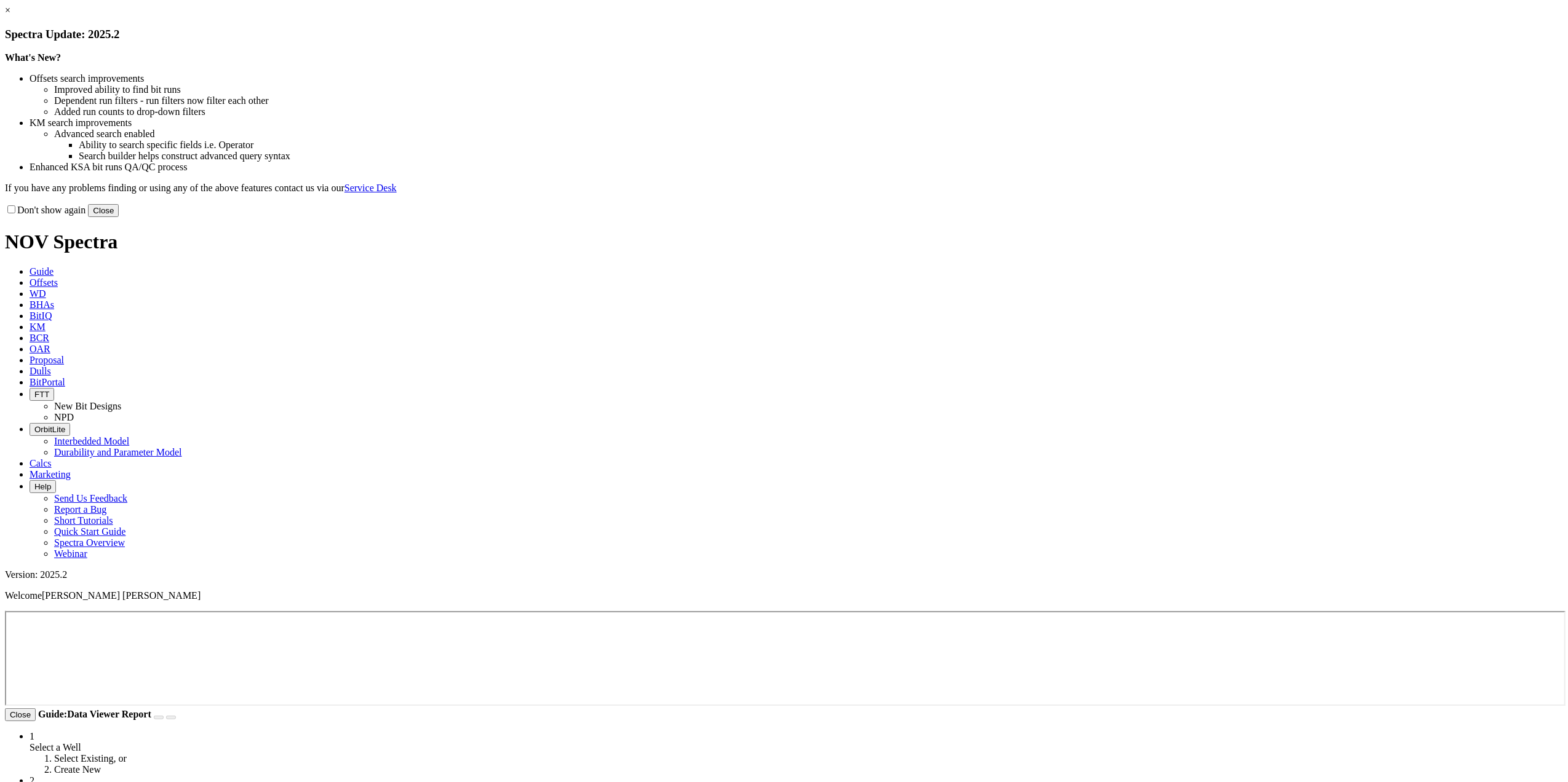
click at [10, 16] on link "×" at bounding box center [7, 10] width 5 height 10
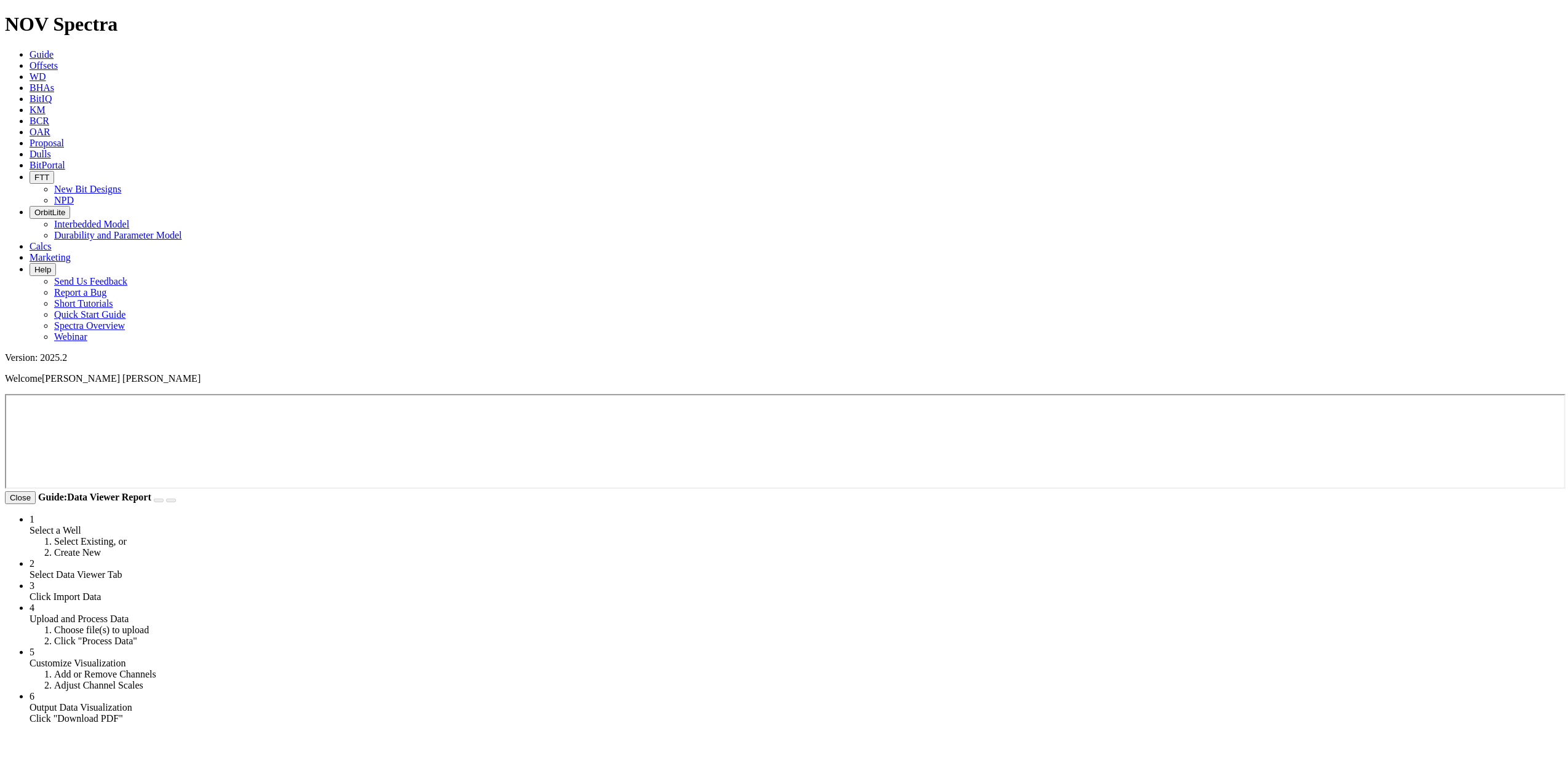
click at [51, 126] on link "OAR" at bounding box center [40, 132] width 21 height 10
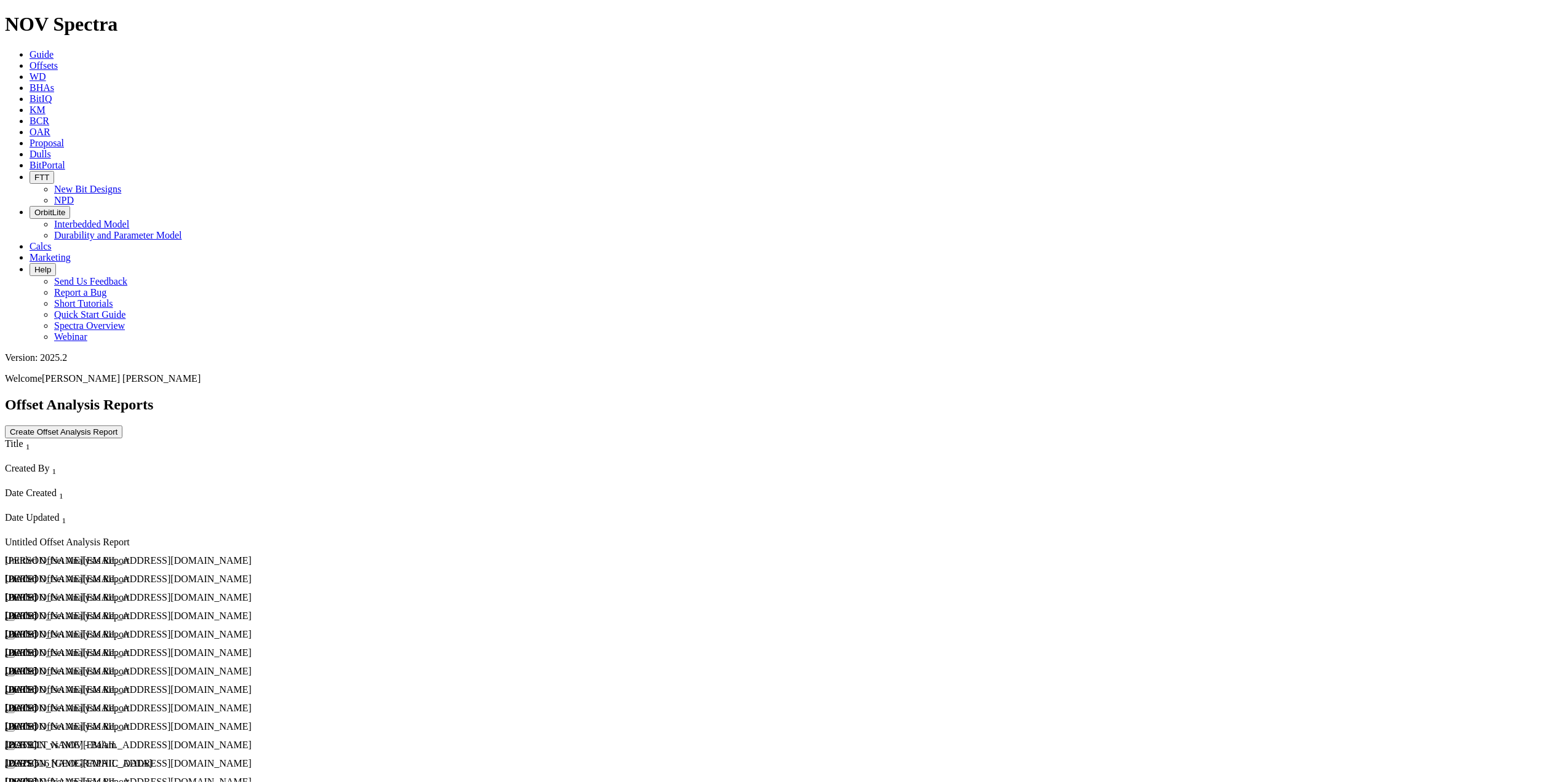
click at [106, 537] on div "Untitled Offset Analysis Report" at bounding box center [194, 542] width 378 height 11
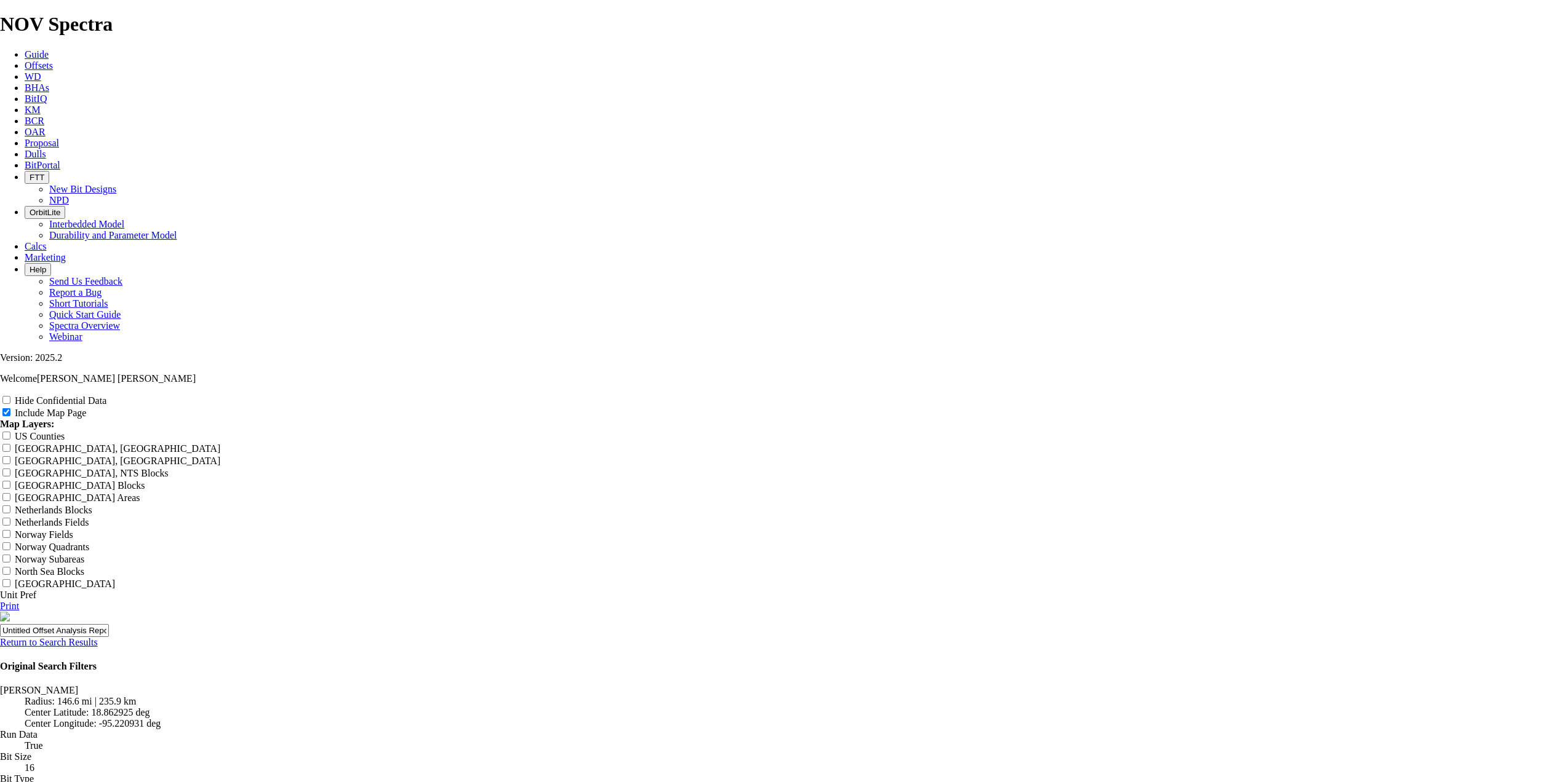
drag, startPoint x: 917, startPoint y: 85, endPoint x: 588, endPoint y: 83, distance: 329.0
click at [109, 624] on input "Untitled Offset Analysis Report" at bounding box center [54, 630] width 109 height 13
type input "1"
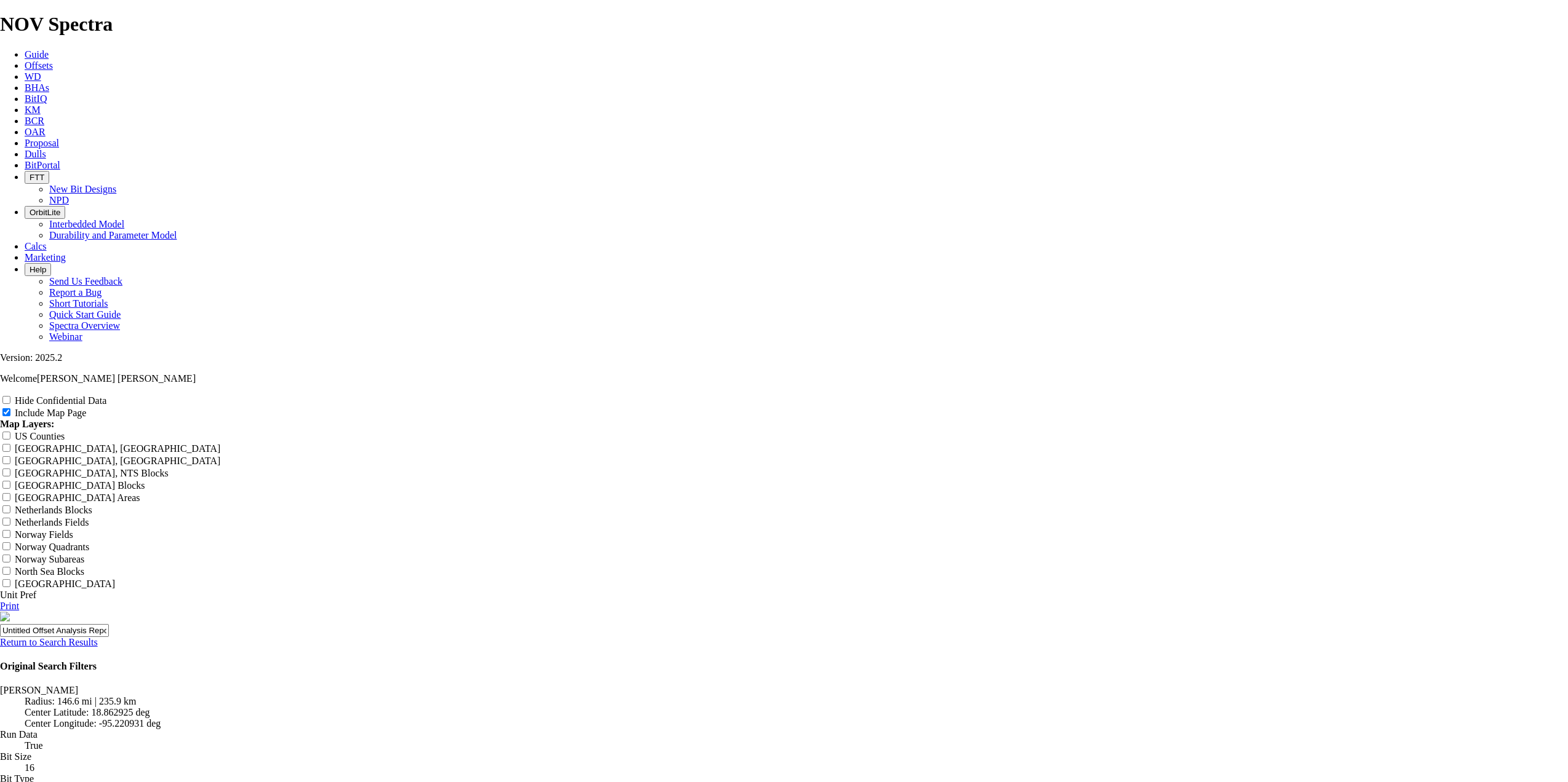
type input "1"
type input "16"
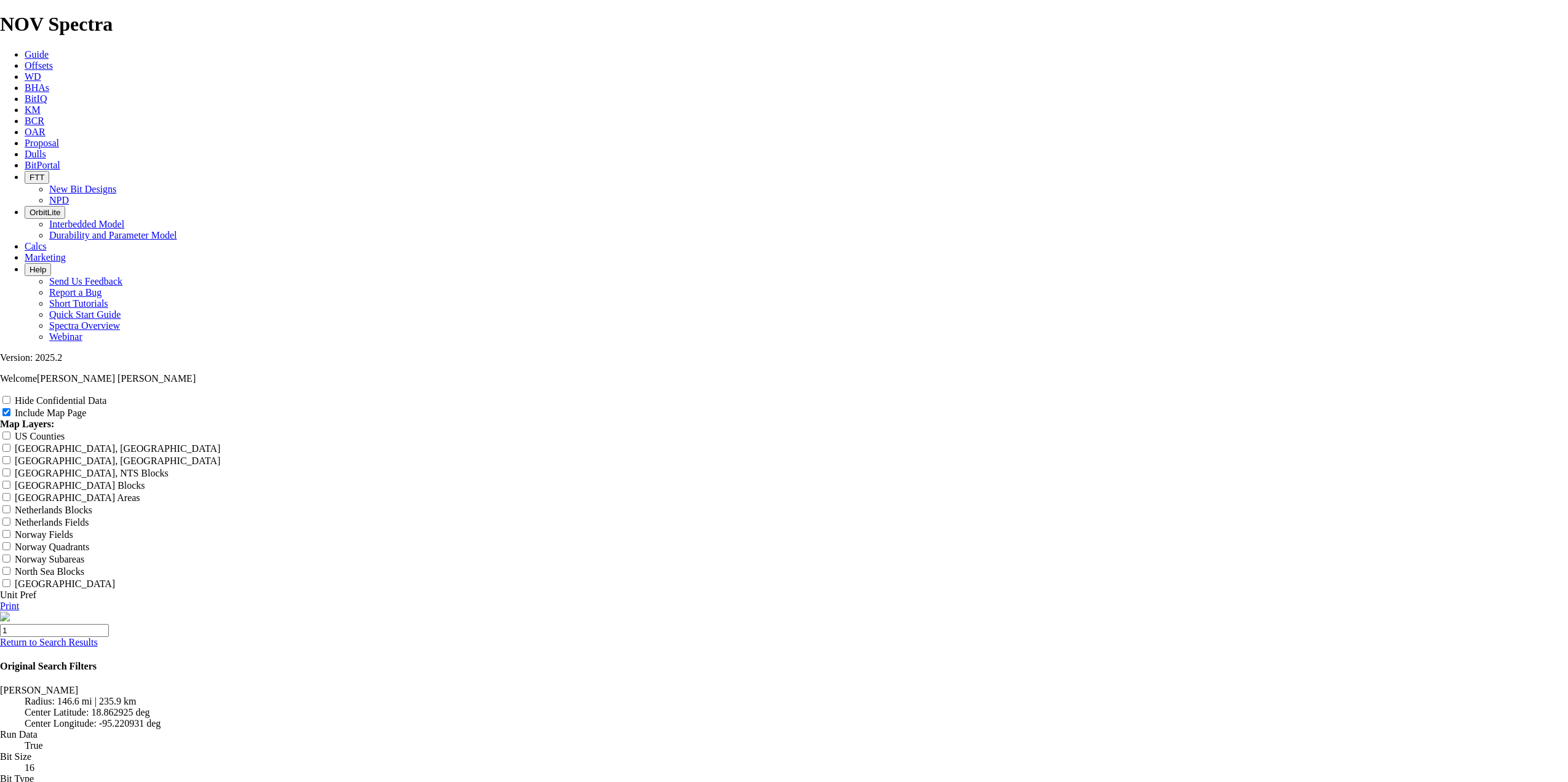
type input "16"
type input "16""
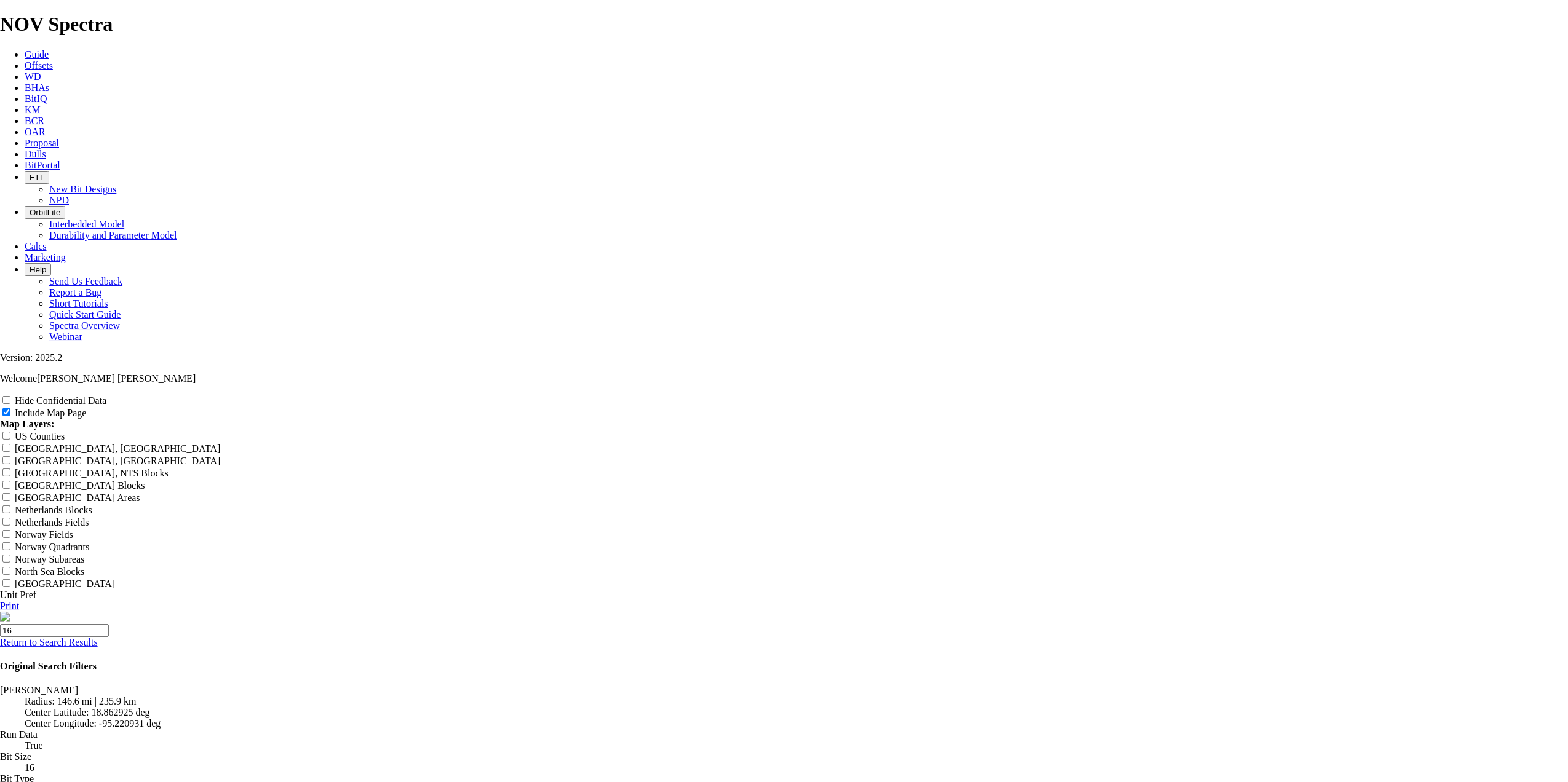
type input "16""
type input "16" T"
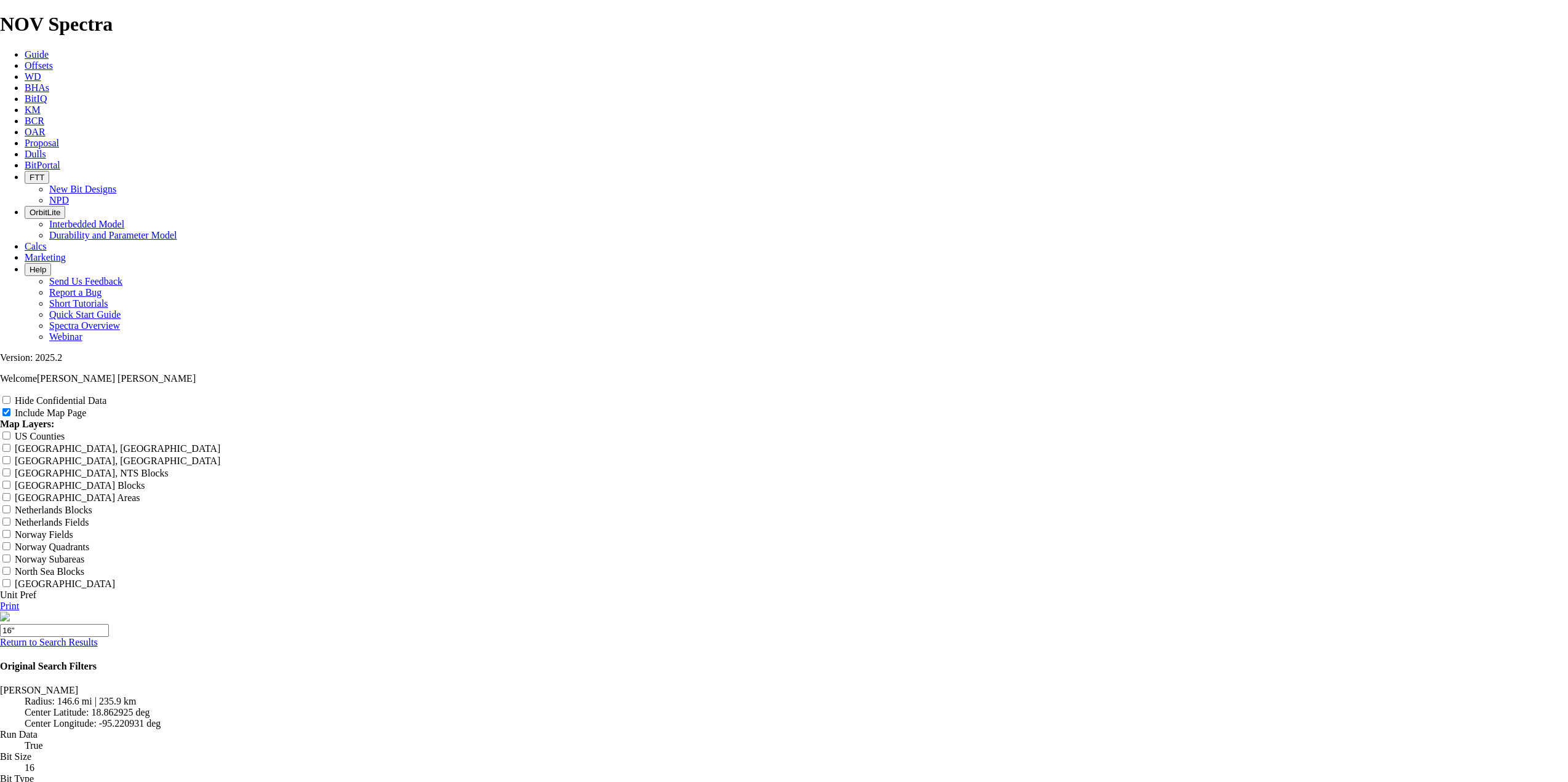
type input "16" T"
type input "16" TK"
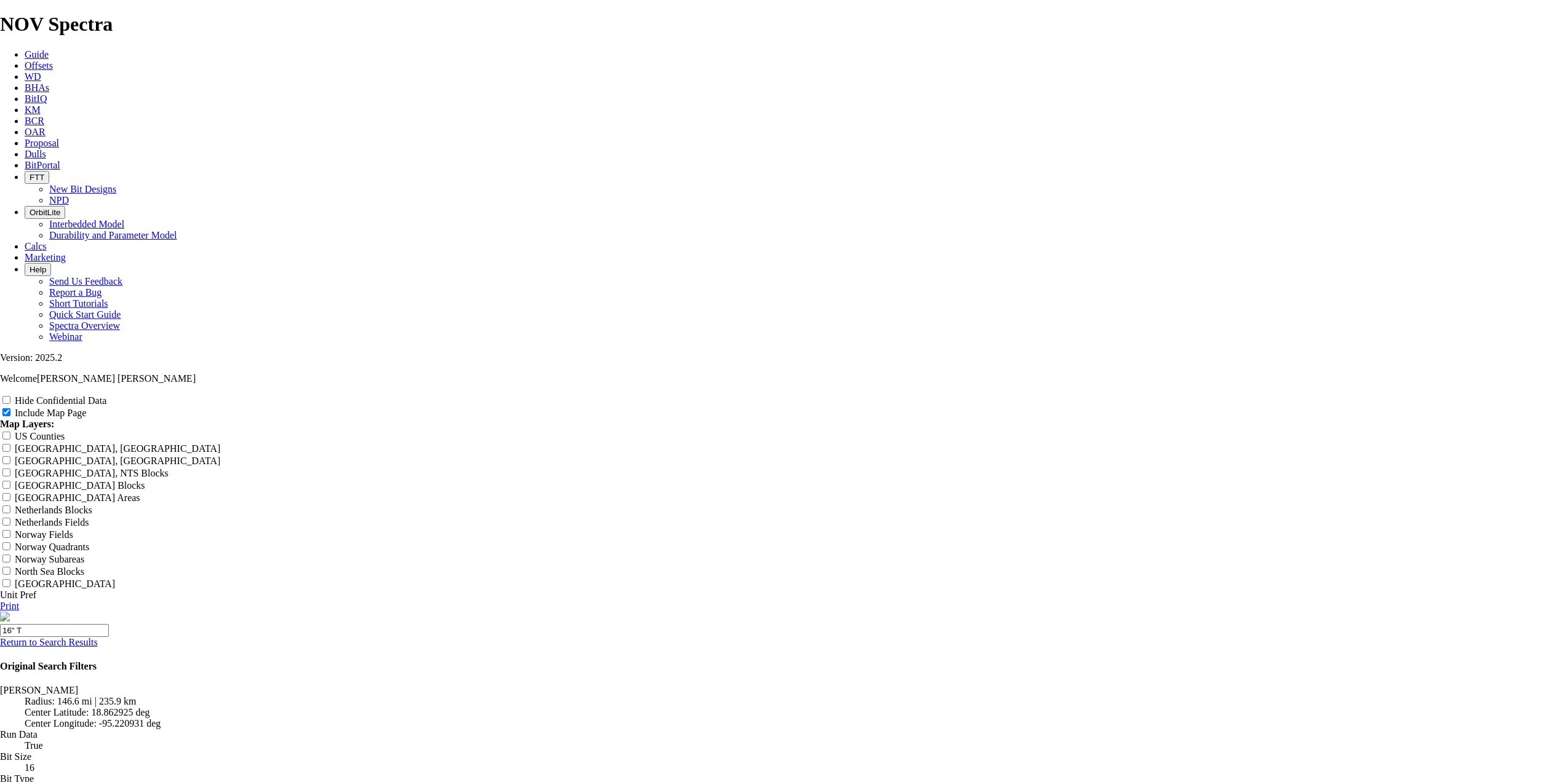
type input "16" TK"
type input "16" TKC"
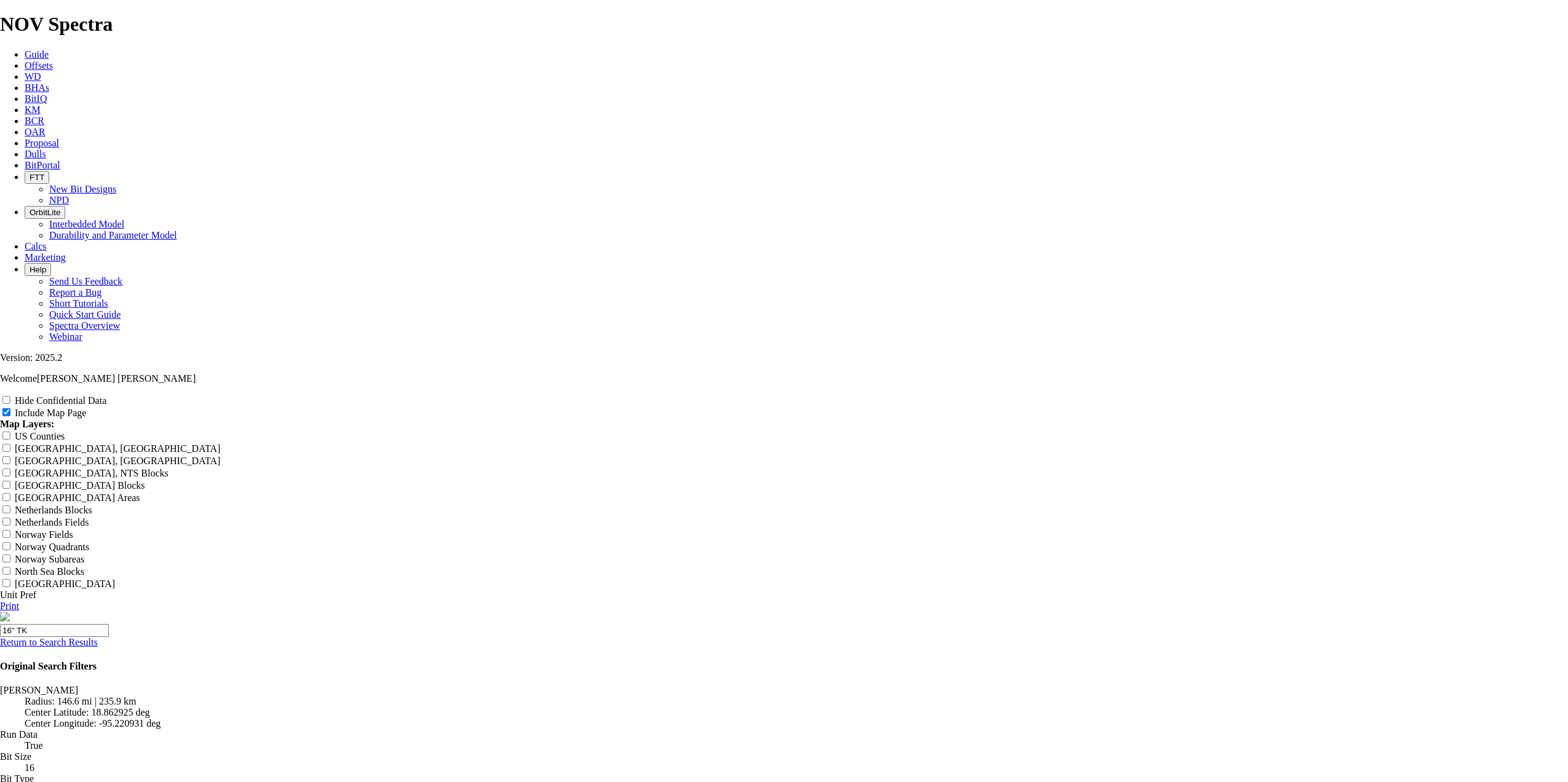
type input "16" TKC"
type input "16" TKC6"
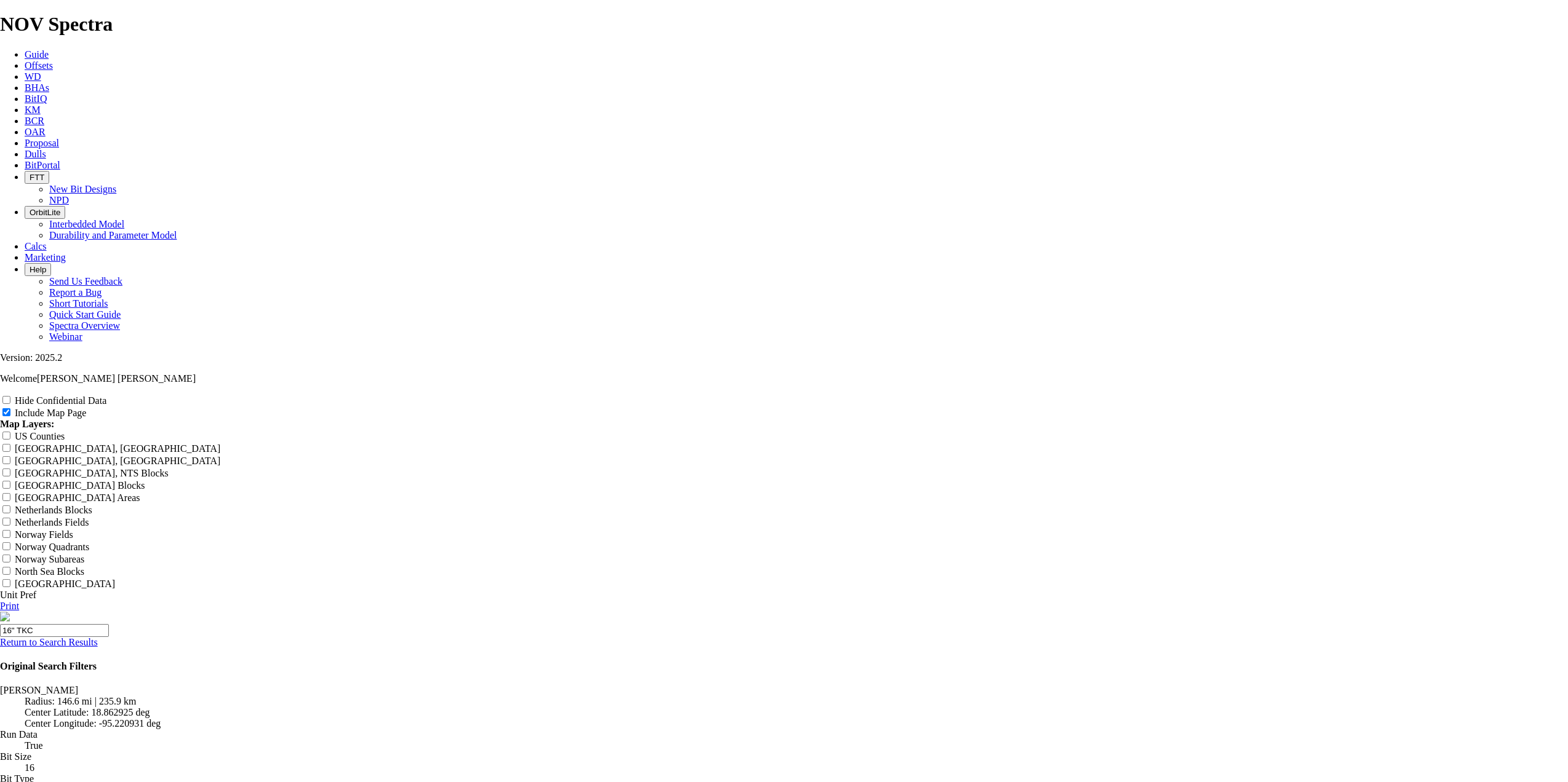
type input "16" TKC6"
type input "16" TKC66"
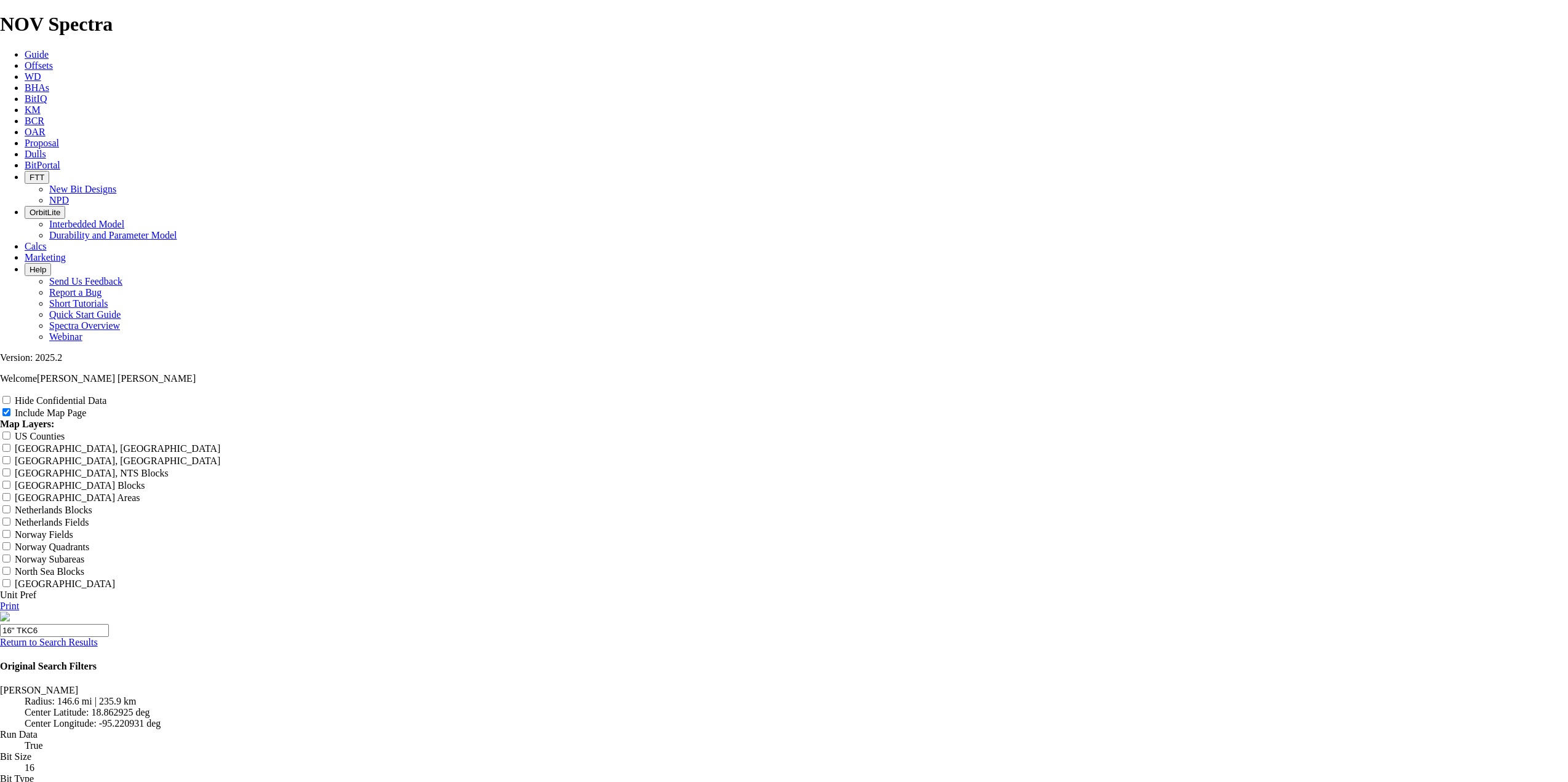
type input "16" TKC66"
type input "16" TKC66 I"
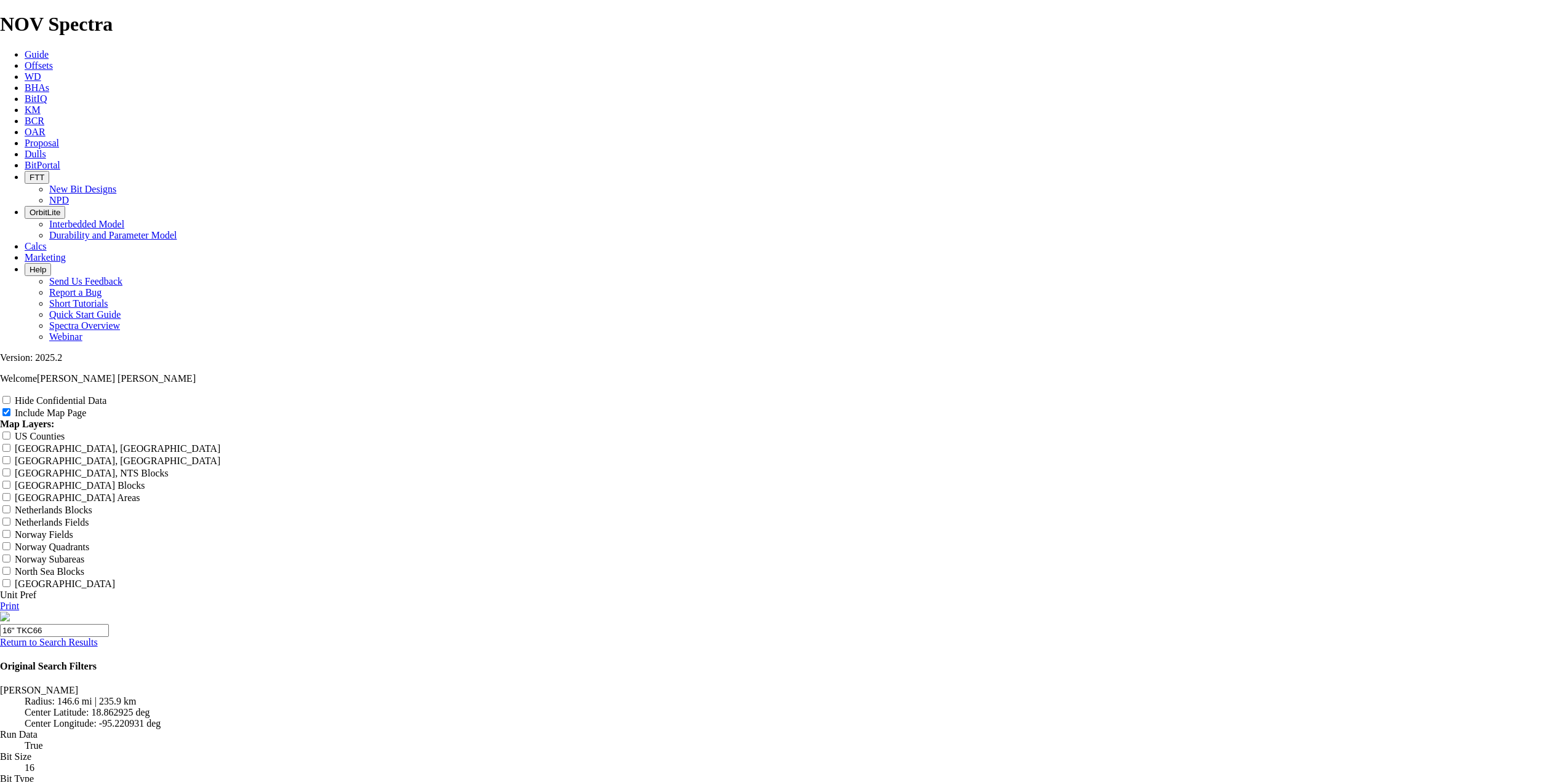
type input "16" TKC66 I"
type input "16" TKC66 IX"
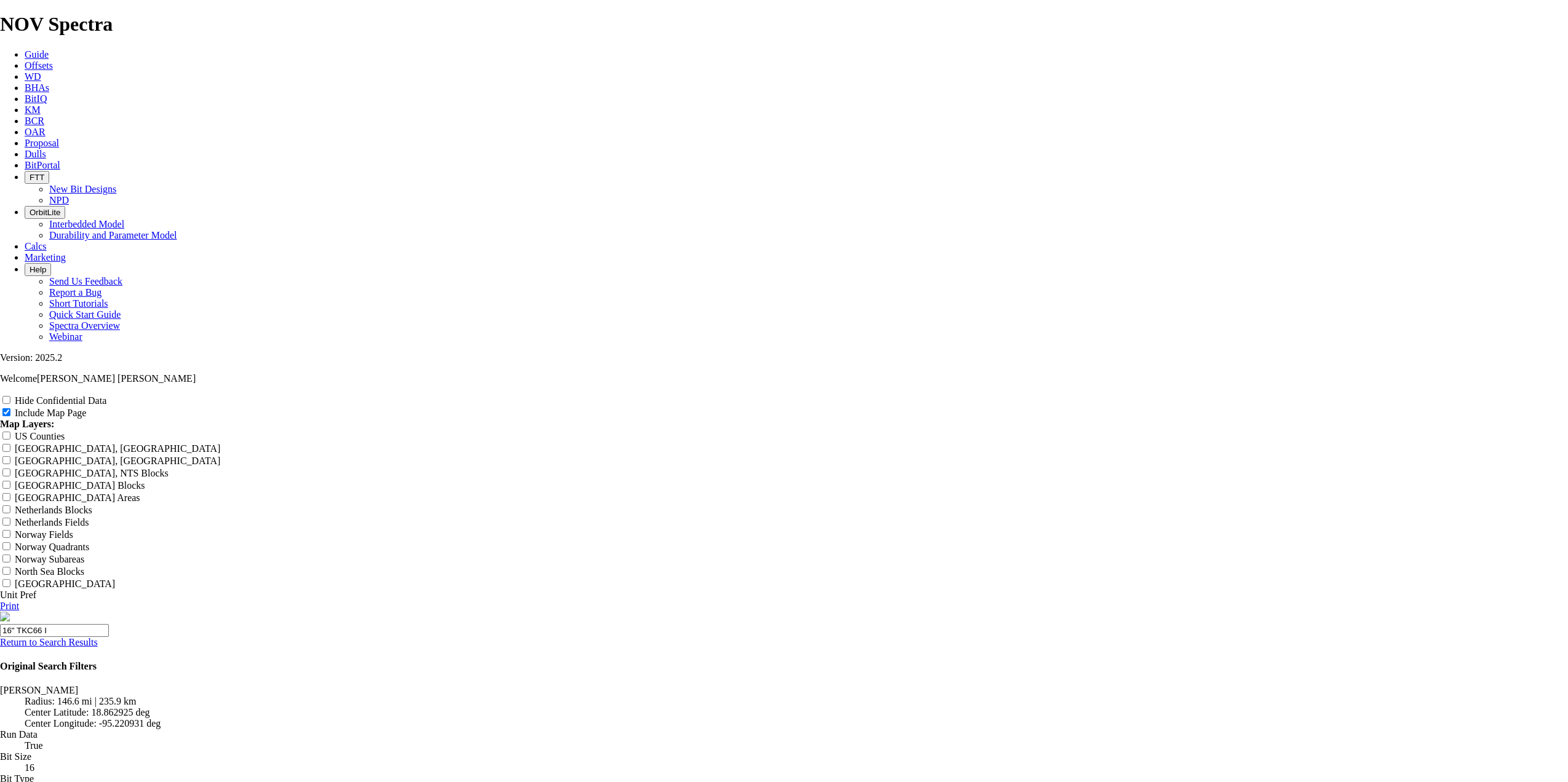
type input "16" TKC66 IX"
type input "16" TKC66 IXA"
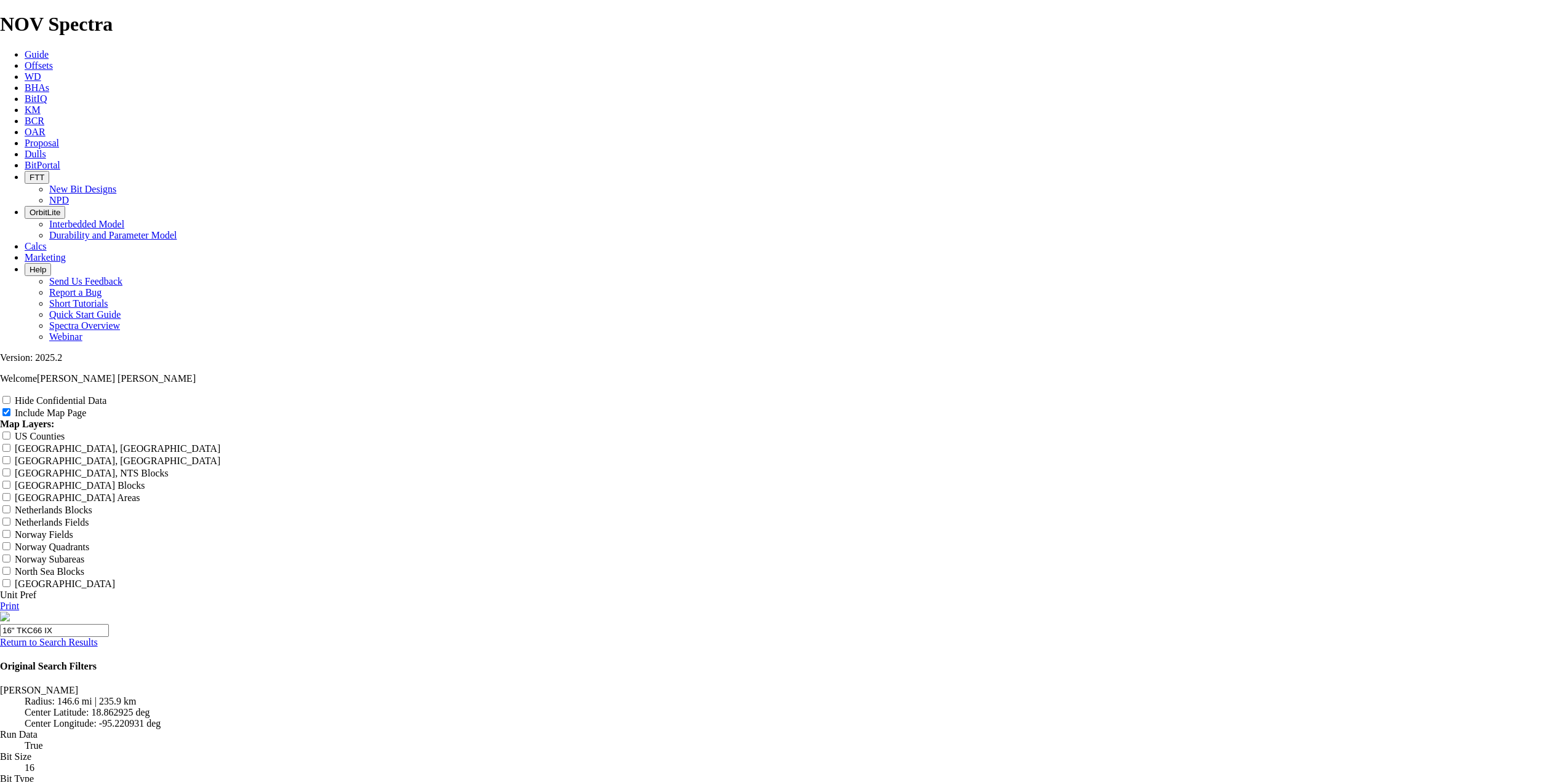
type input "16" TKC66 IXA"
type input "16" TKC66 IXAC"
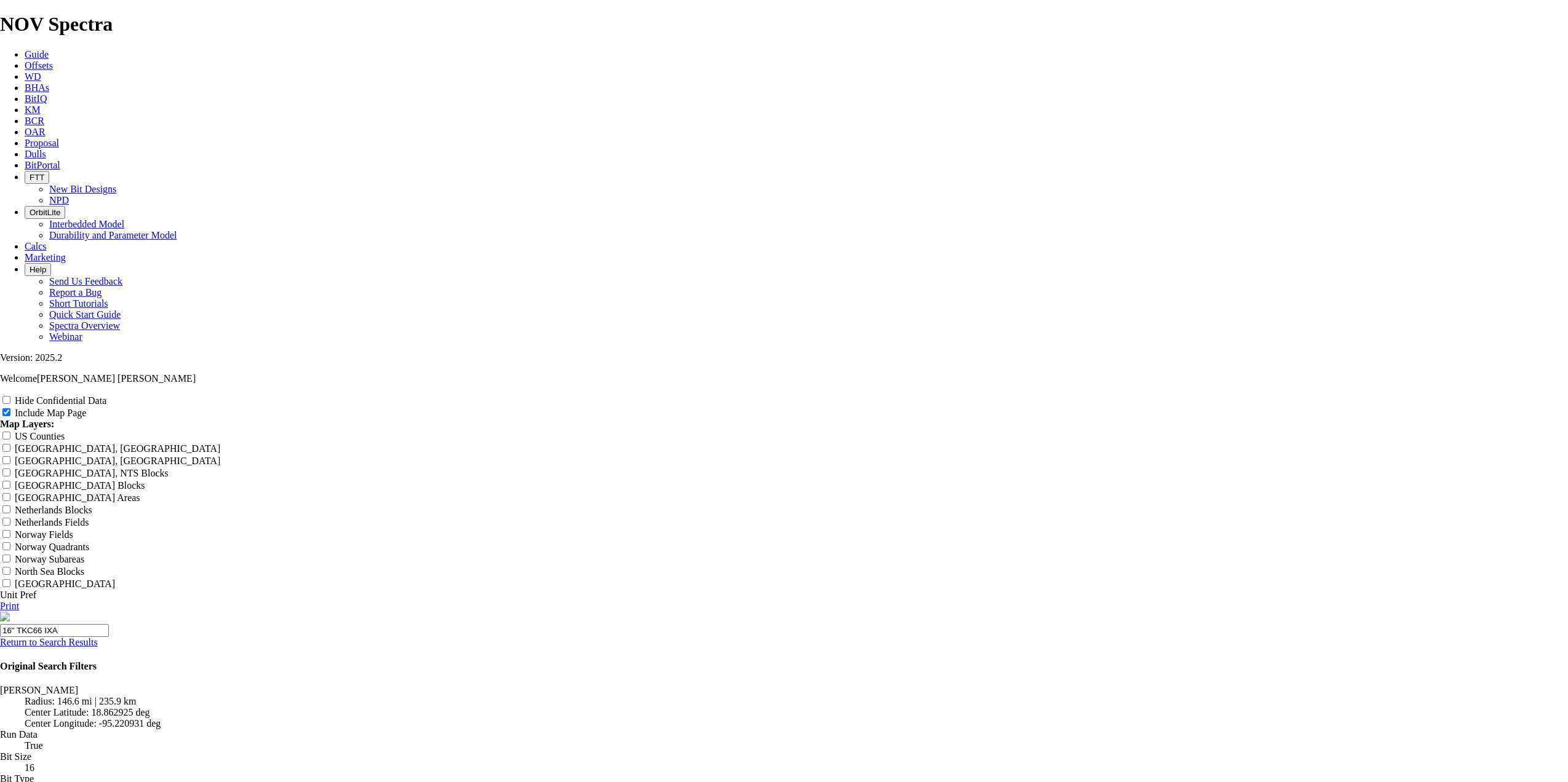
type input "16" TKC66 IXAC"
type input "16" TKC66 IXACH"
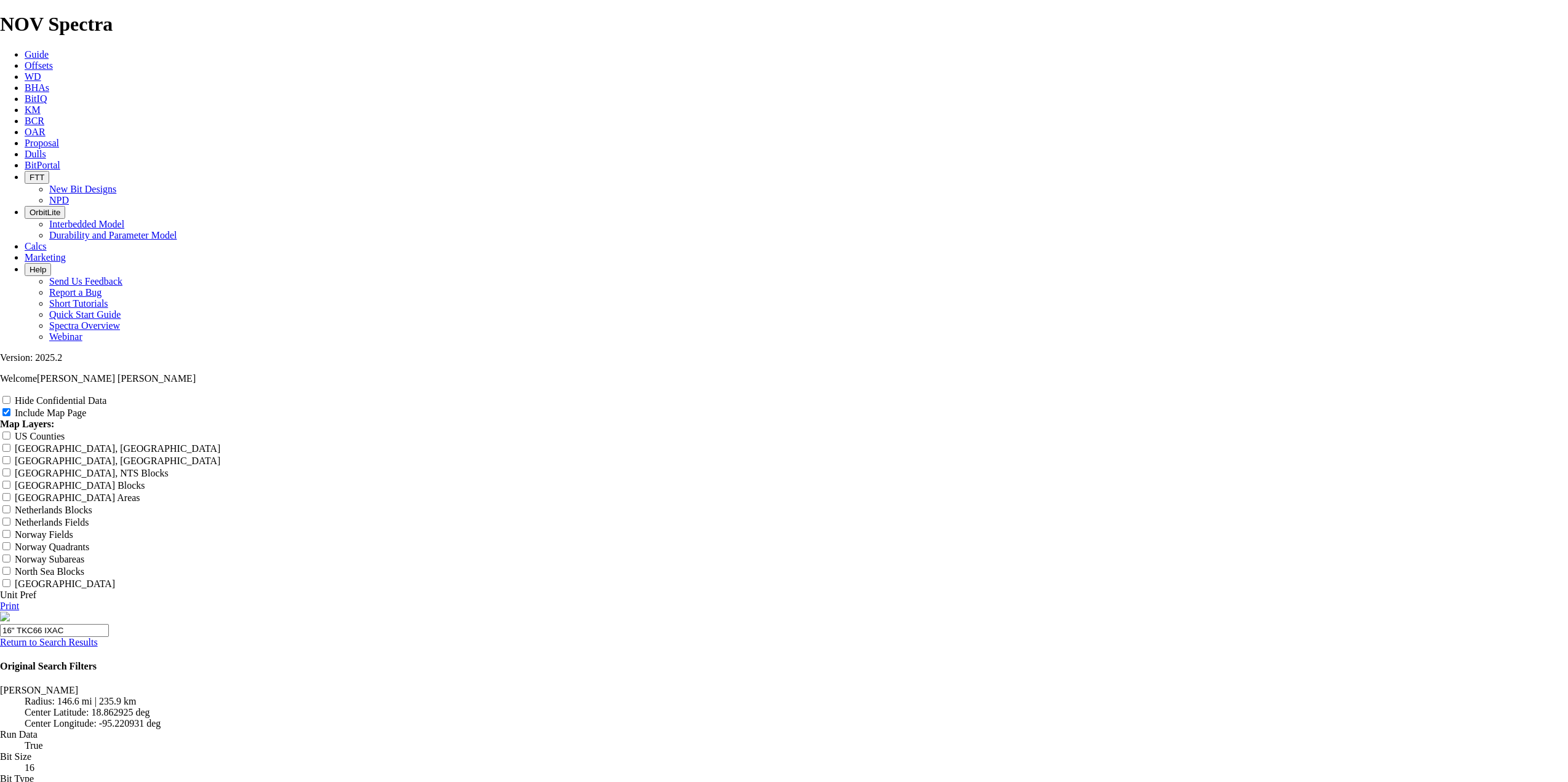
type input "16" TKC66 IXACH"
type input "16" TKC66 IXACHI"
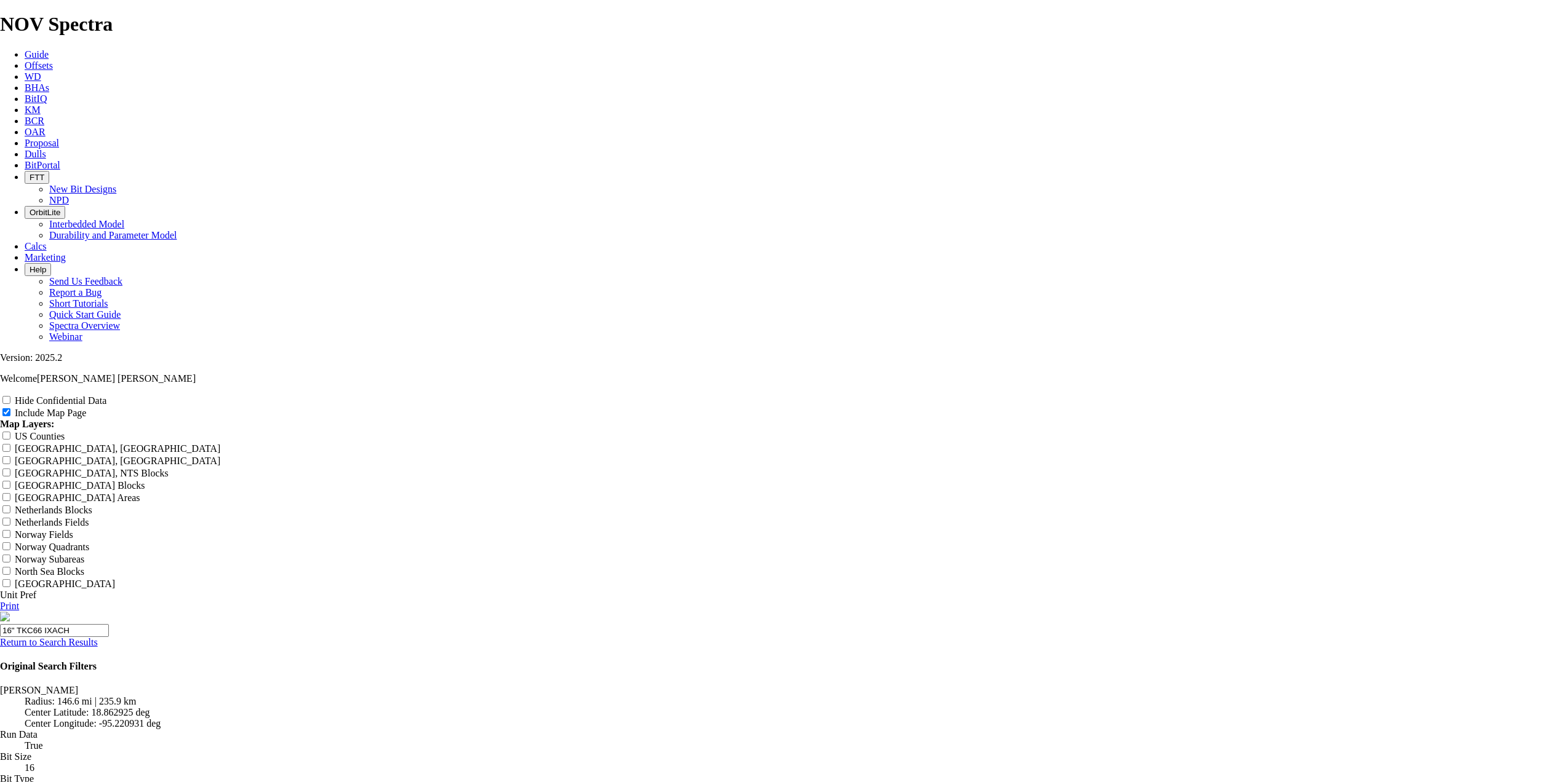
type input "16" TKC66 IXACHI"
click at [25, 126] on icon at bounding box center [25, 132] width 0 height 10
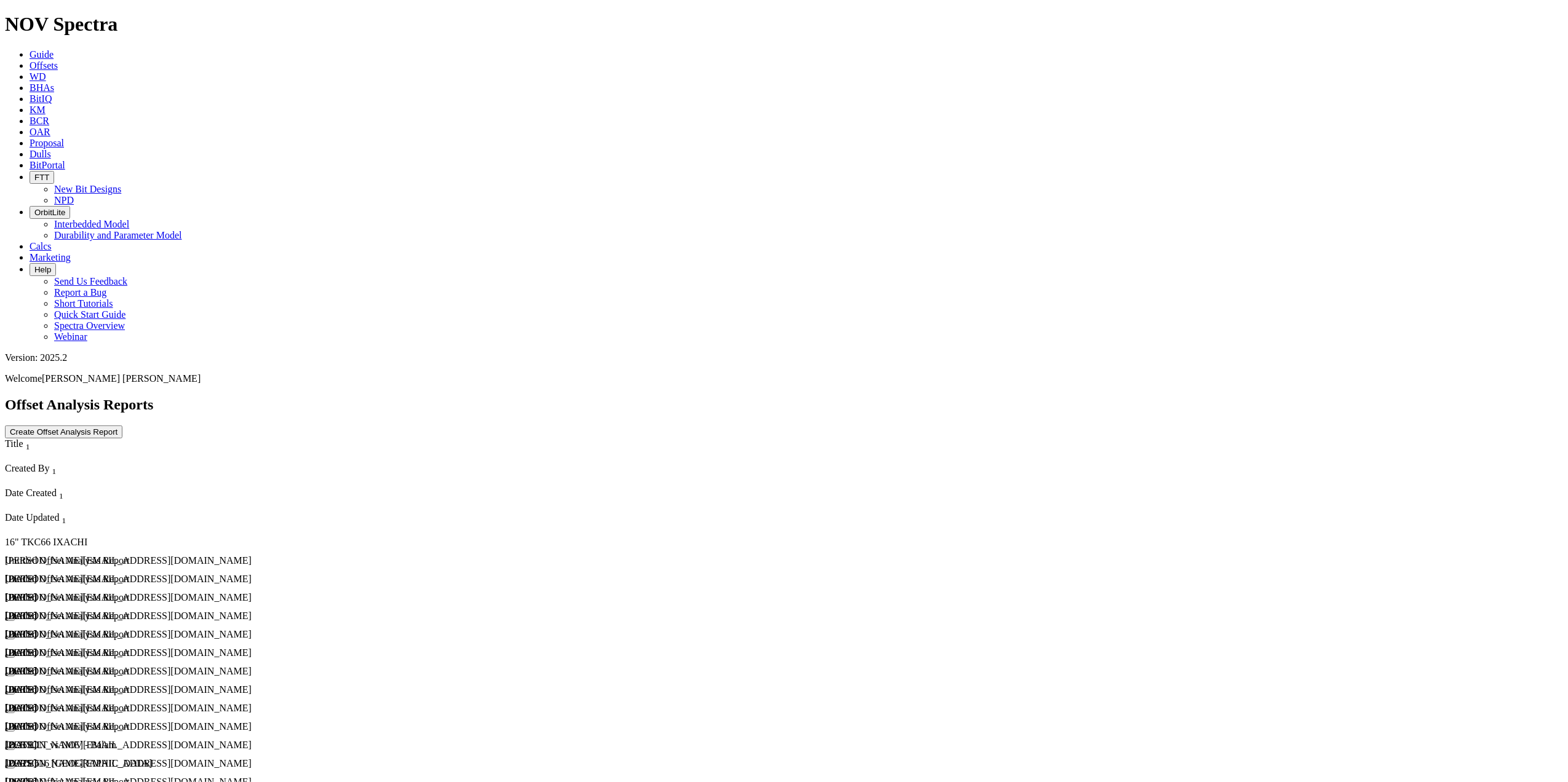
click at [78, 555] on div "Untitled Offset Analysis Report" at bounding box center [194, 560] width 378 height 11
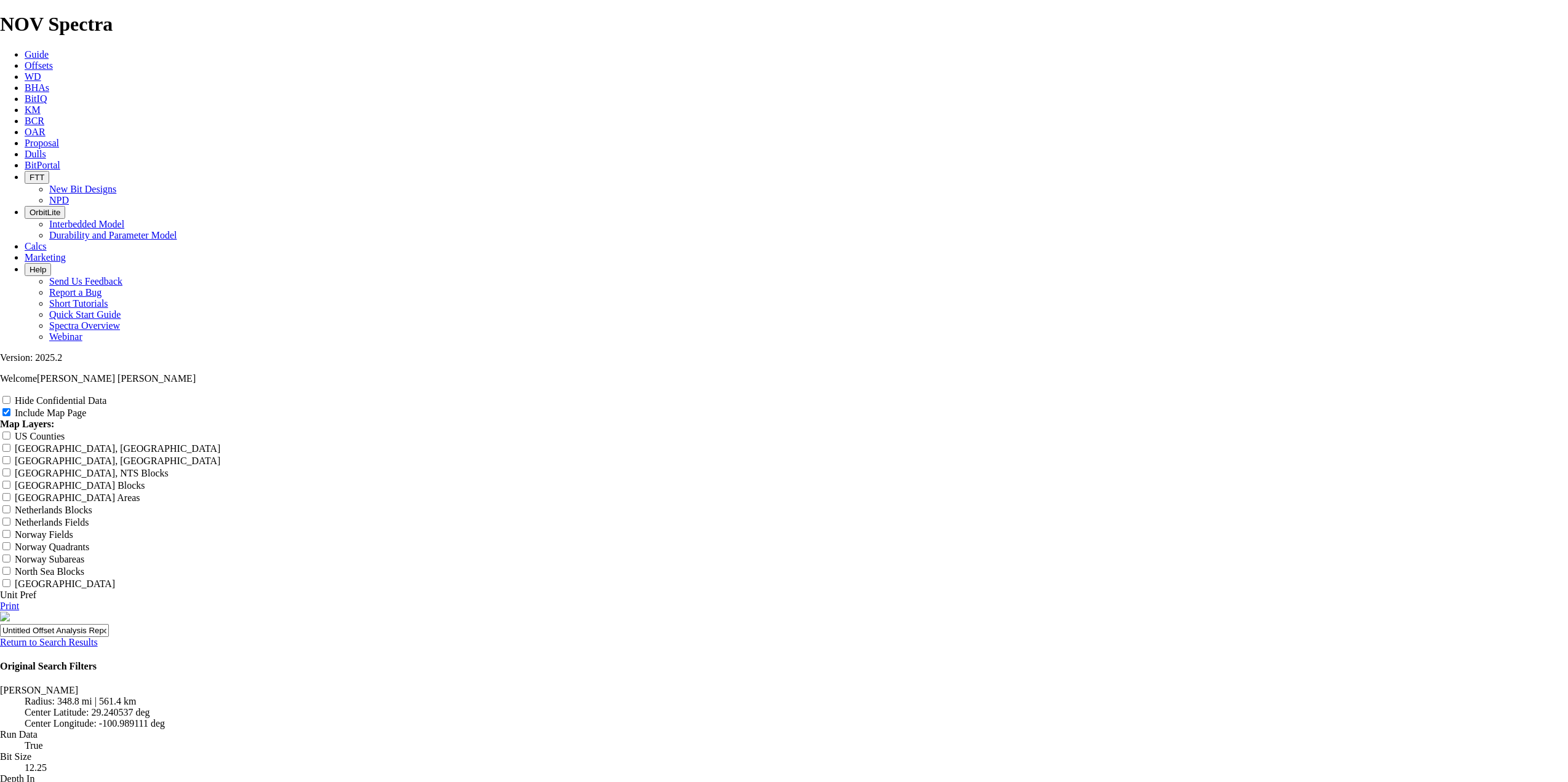
scroll to position [328, 0]
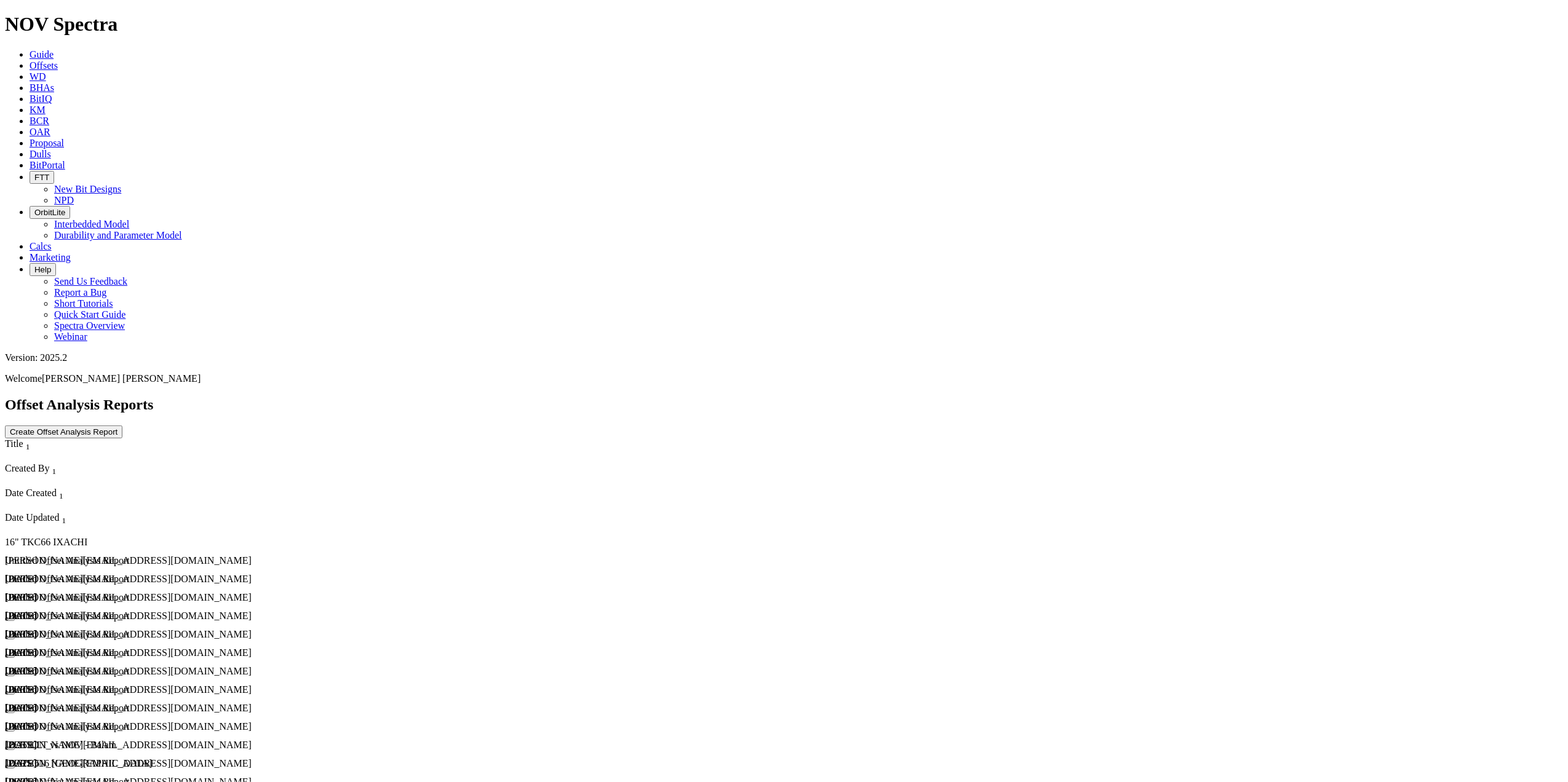
click at [105, 574] on div "Untitled Offset Analysis Report" at bounding box center [194, 579] width 378 height 11
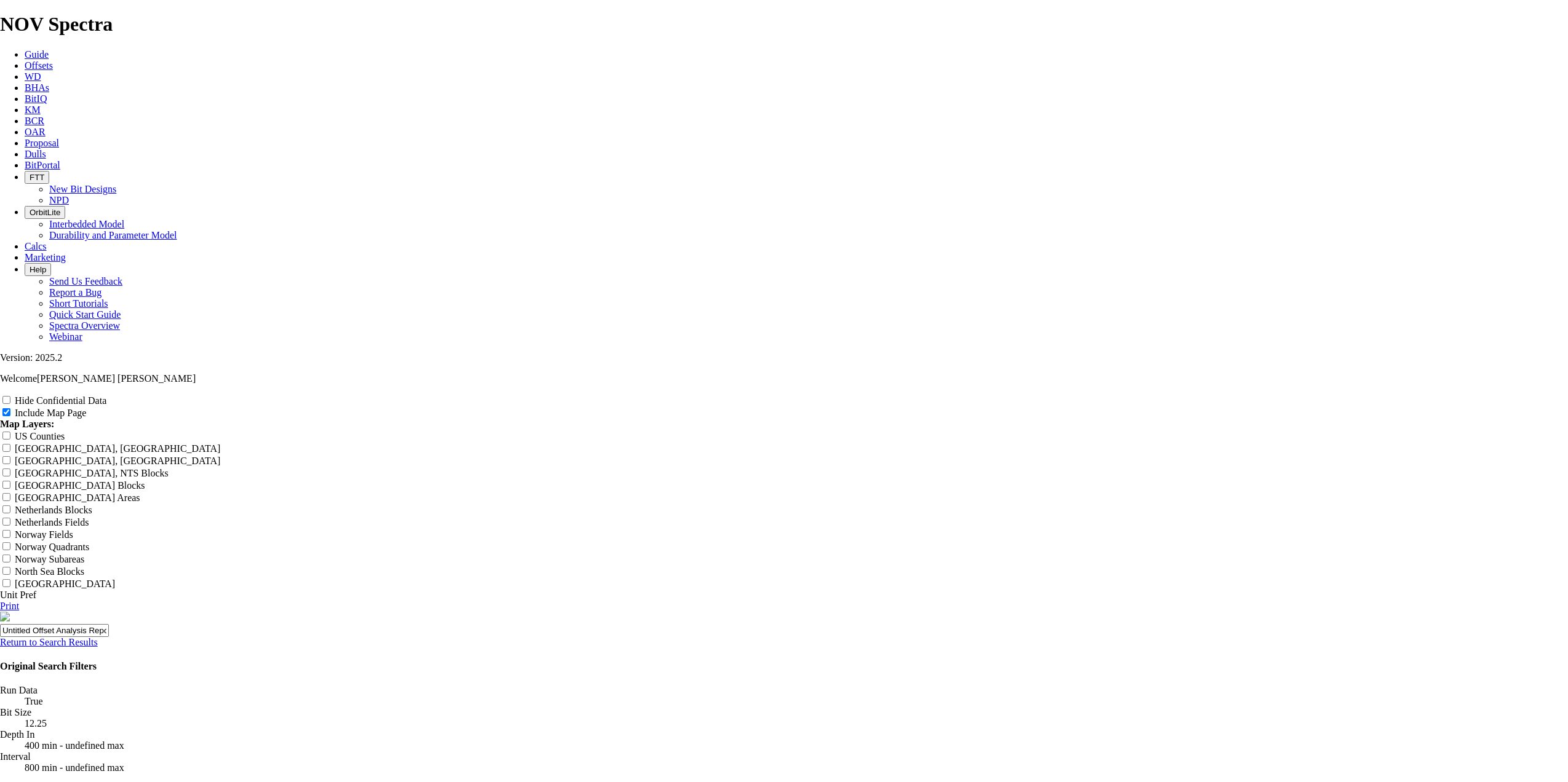
scroll to position [1639, 0]
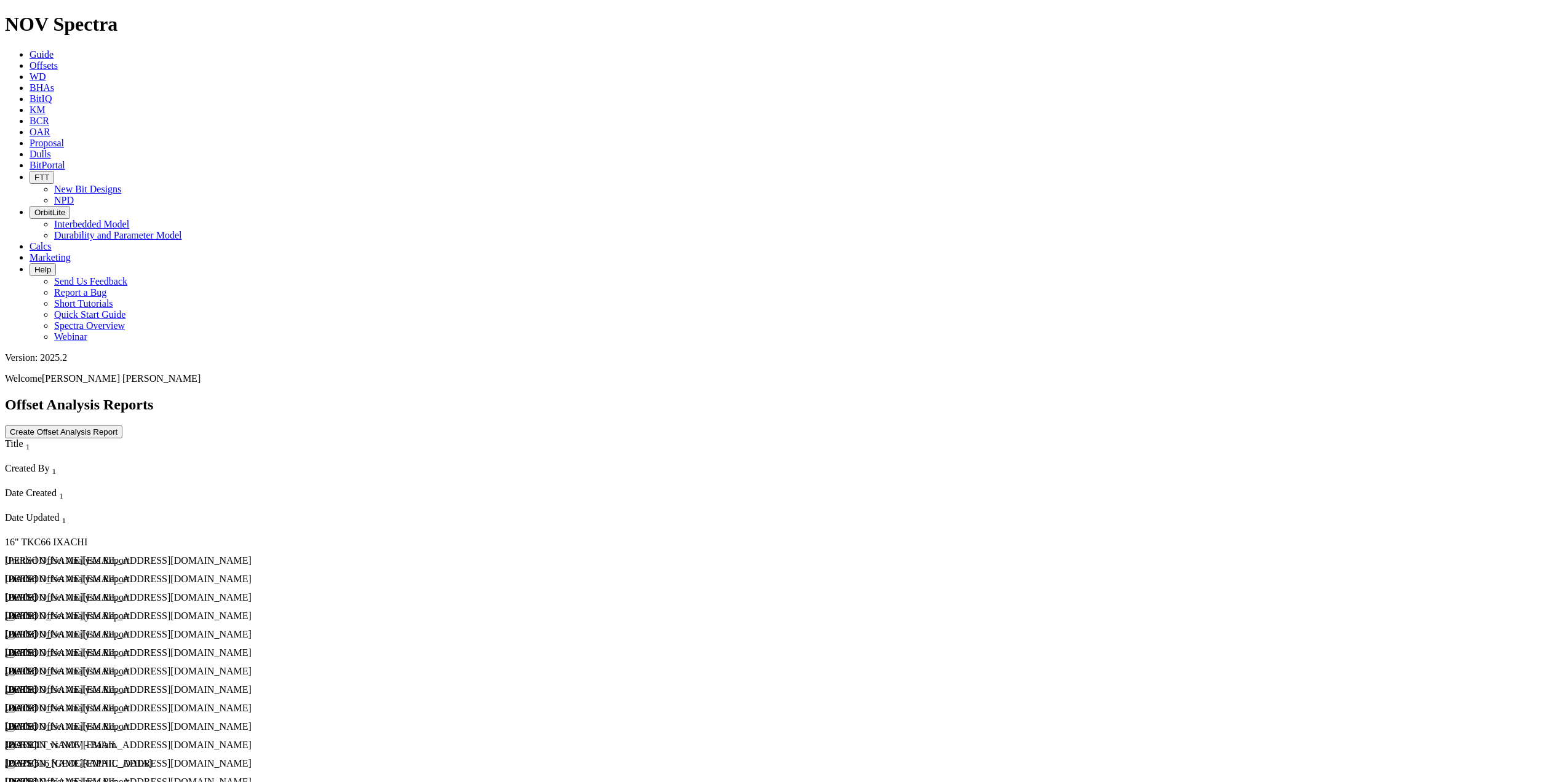
click at [101, 592] on div "Untitled Offset Analysis Report" at bounding box center [194, 598] width 378 height 11
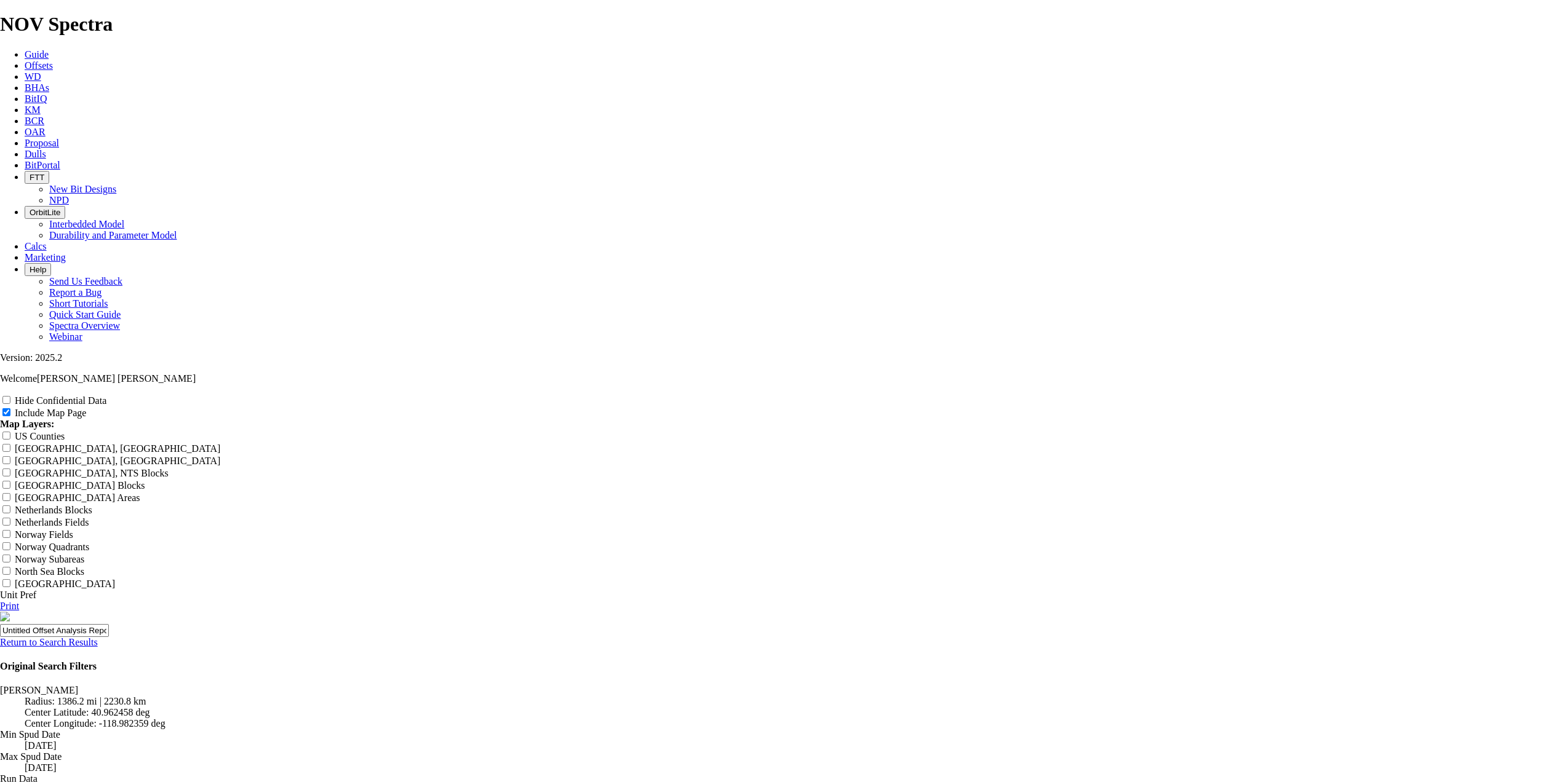
scroll to position [1639, 0]
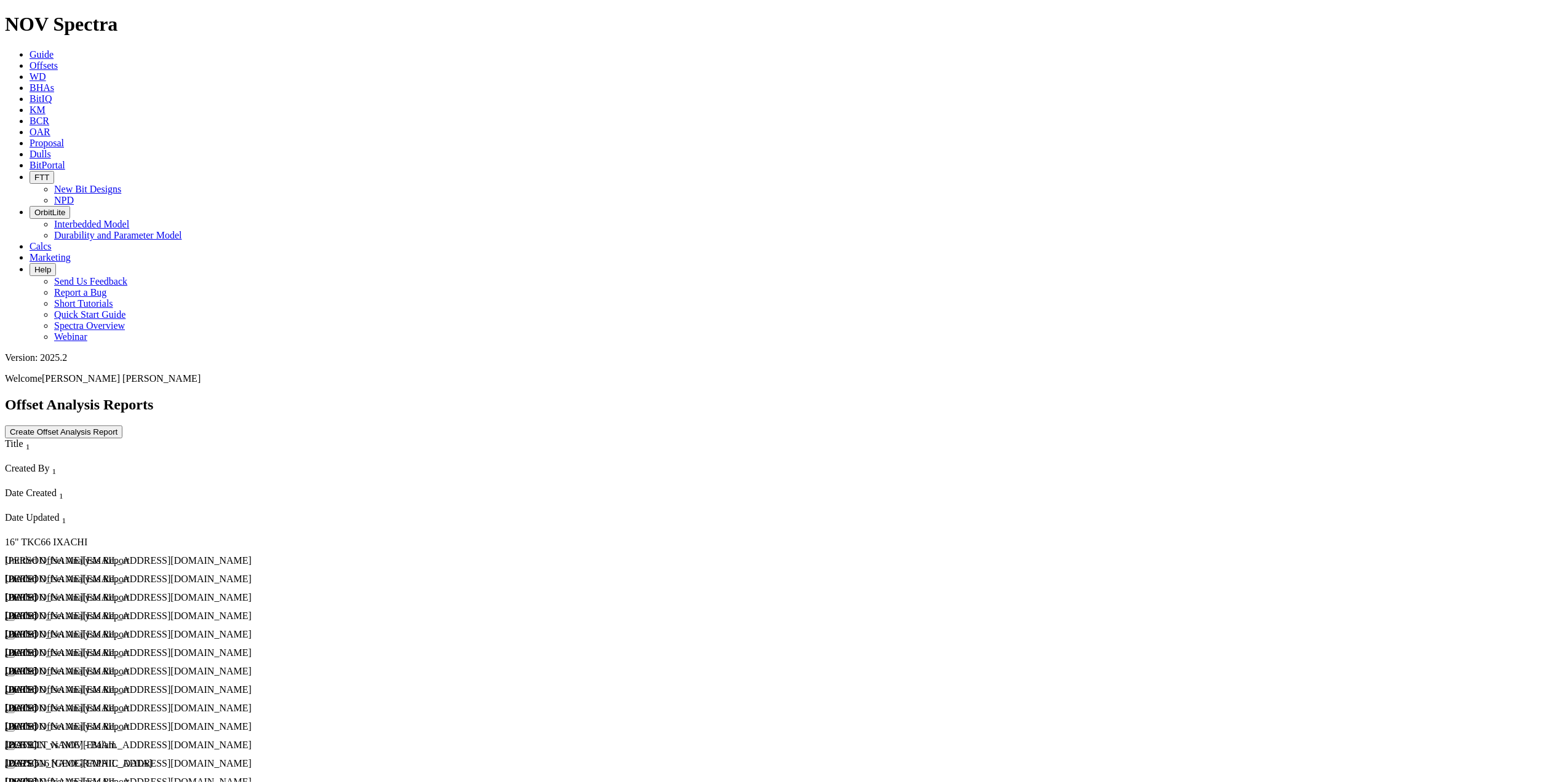
click at [15, 636] on button "button" at bounding box center [10, 637] width 10 height 4
click at [10, 638] on icon "button" at bounding box center [10, 638] width 0 height 0
click at [15, 636] on button "button" at bounding box center [10, 637] width 10 height 4
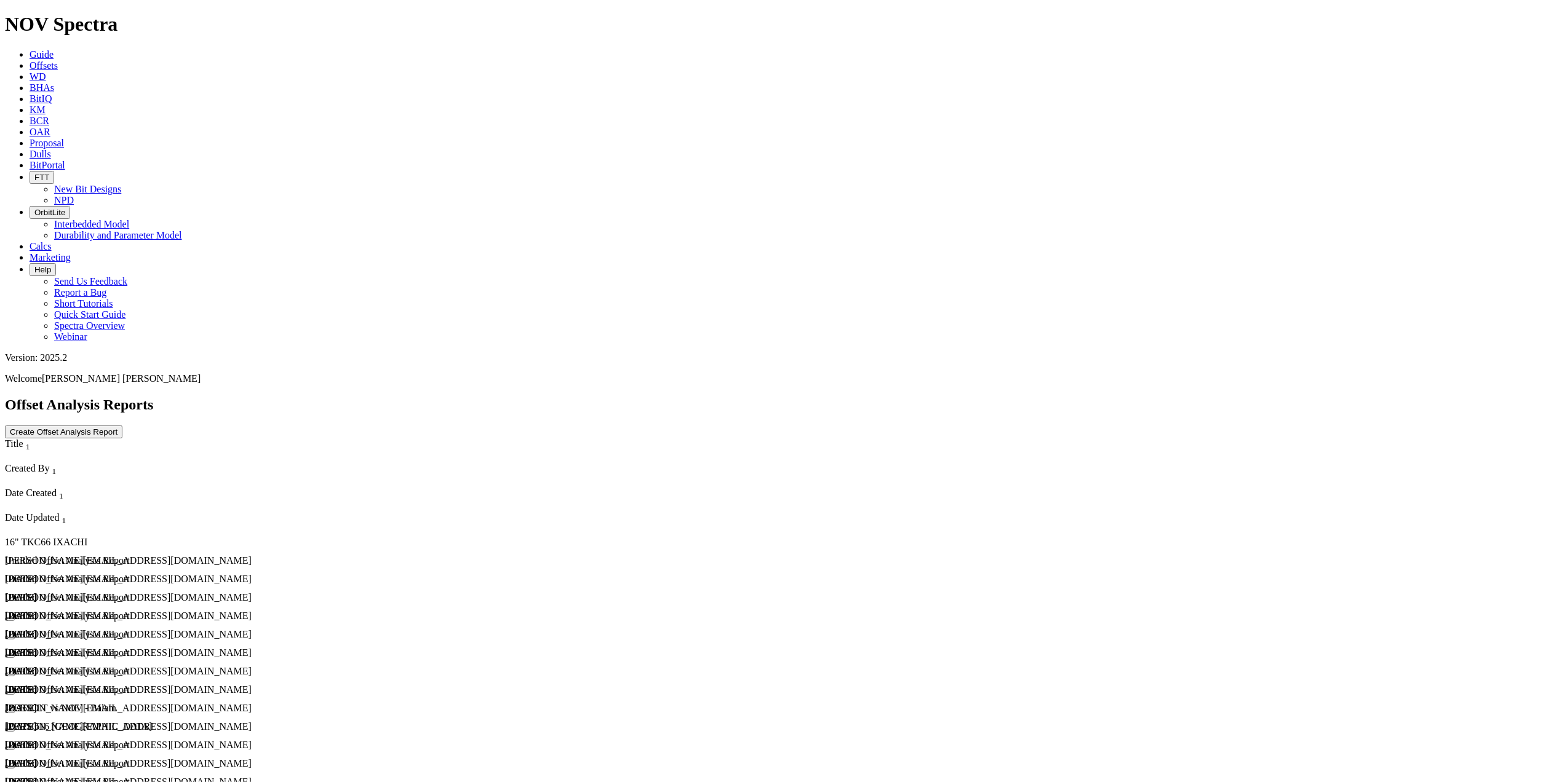
drag, startPoint x: 1535, startPoint y: 146, endPoint x: 1535, endPoint y: 134, distance: 12.0
click at [106, 555] on div "Untitled Offset Analysis Report" at bounding box center [194, 560] width 378 height 11
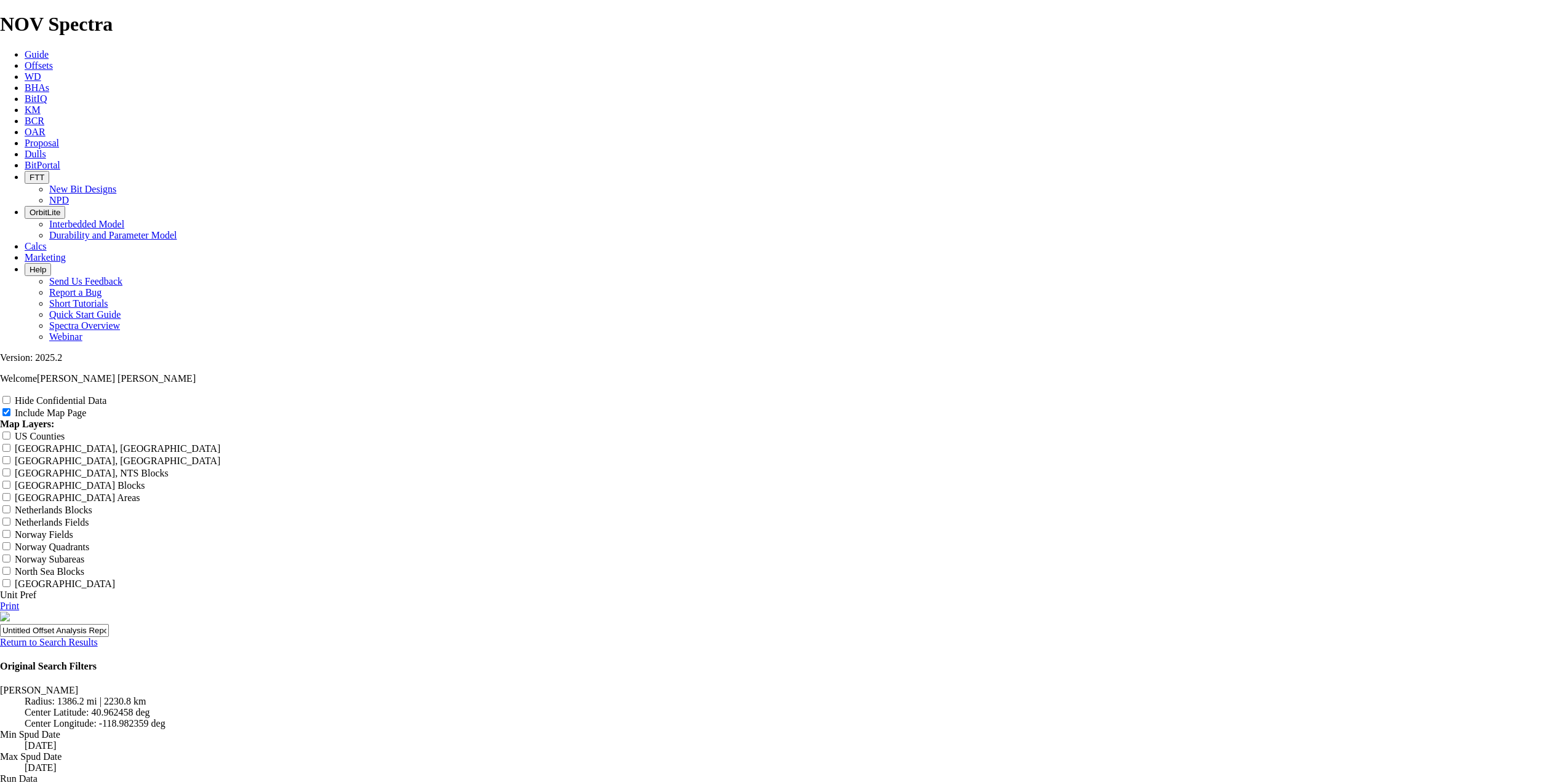
scroll to position [1530, 0]
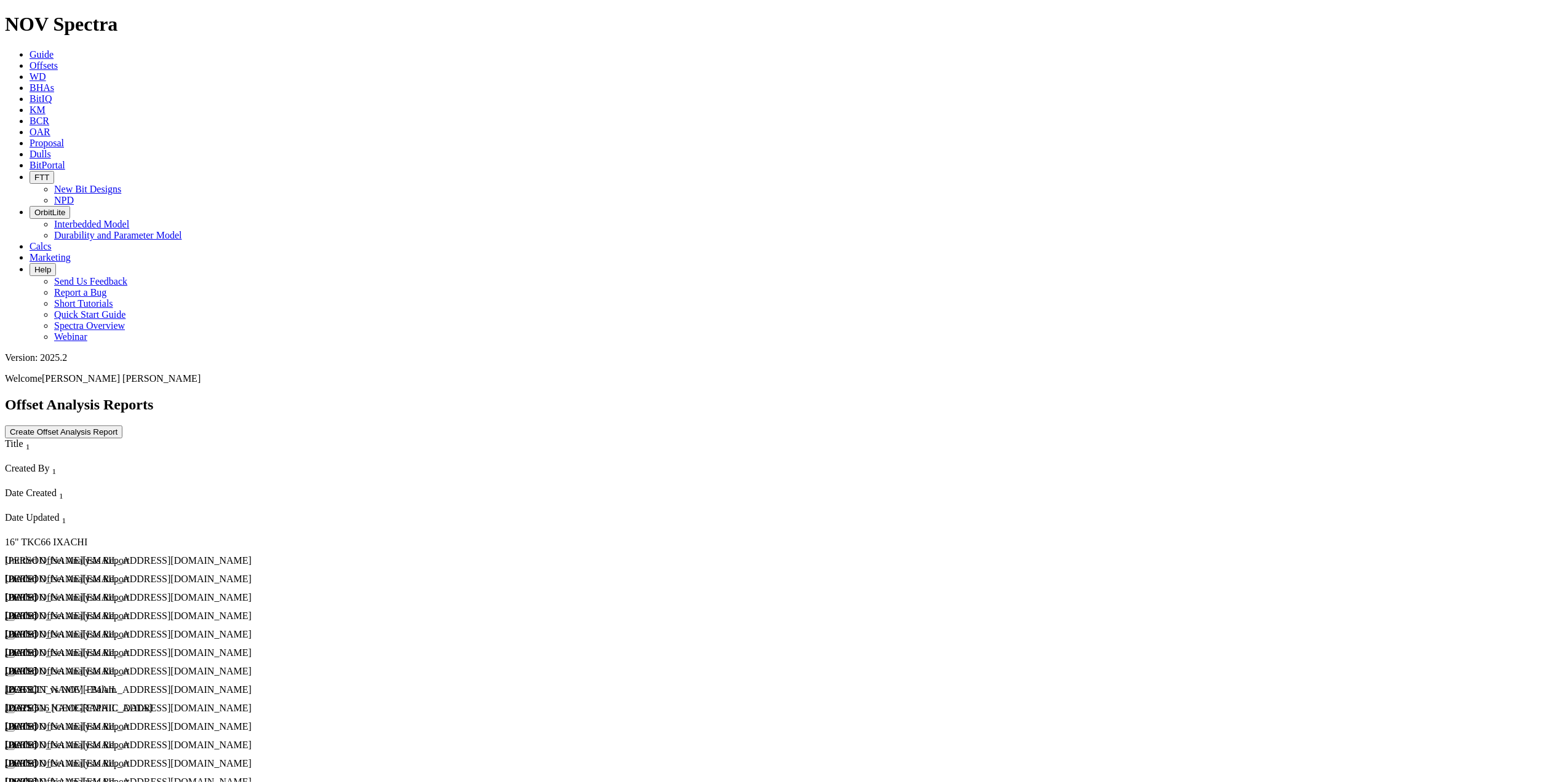
click at [116, 610] on div "Untitled Offset Analysis Report" at bounding box center [194, 615] width 378 height 11
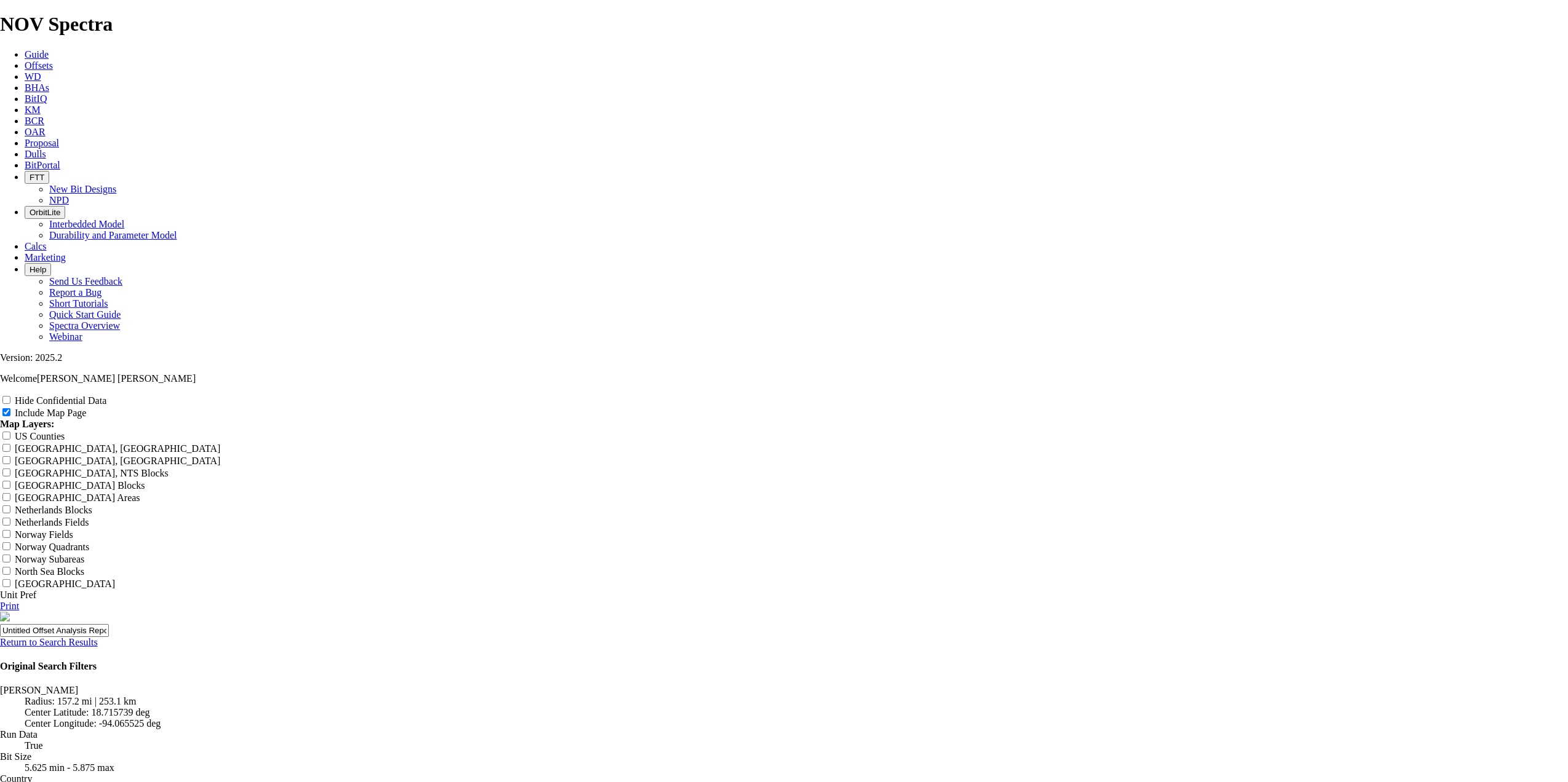
scroll to position [1421, 0]
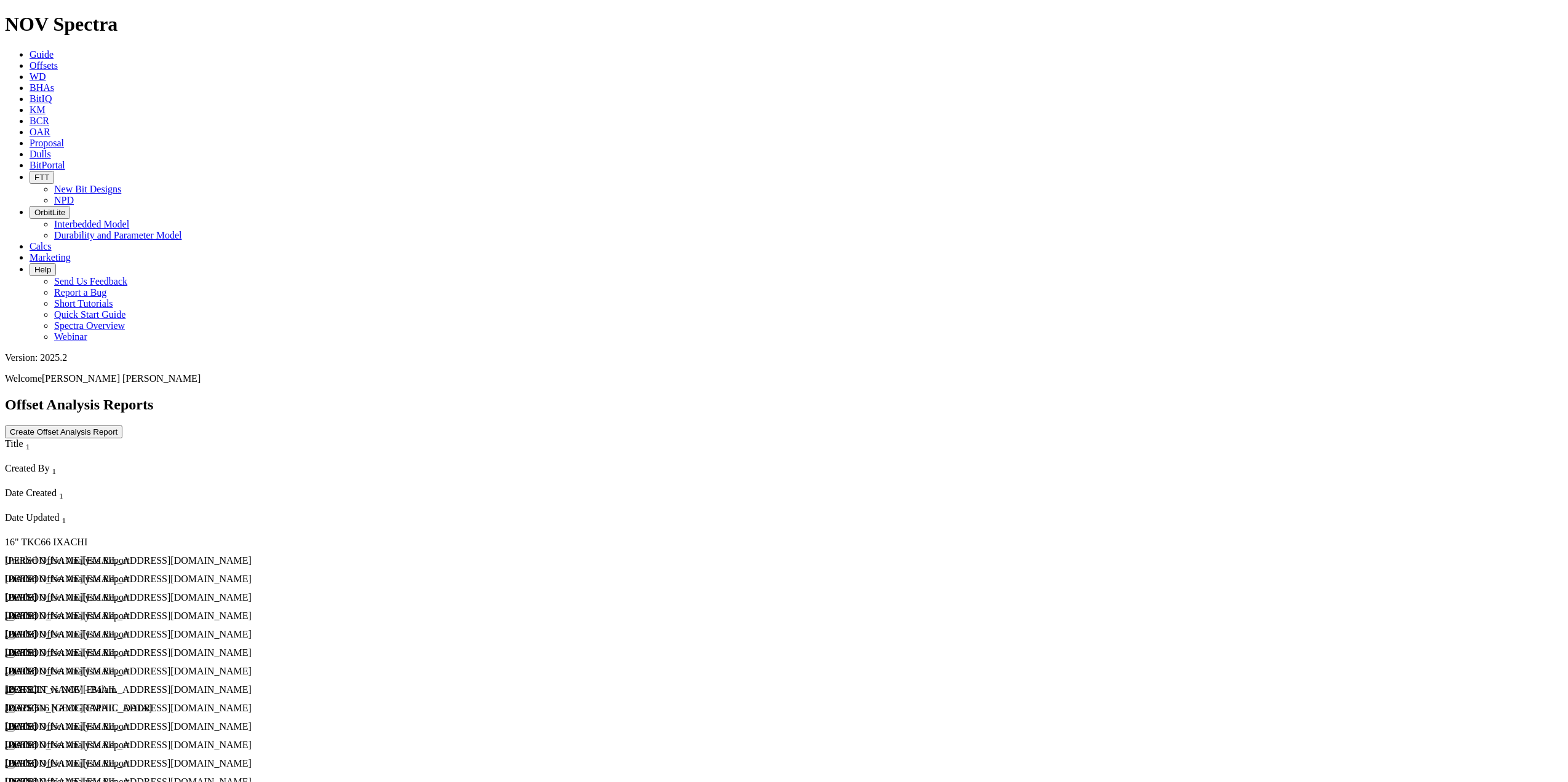
click at [104, 666] on div "Untitled Offset Analysis Report" at bounding box center [194, 671] width 378 height 11
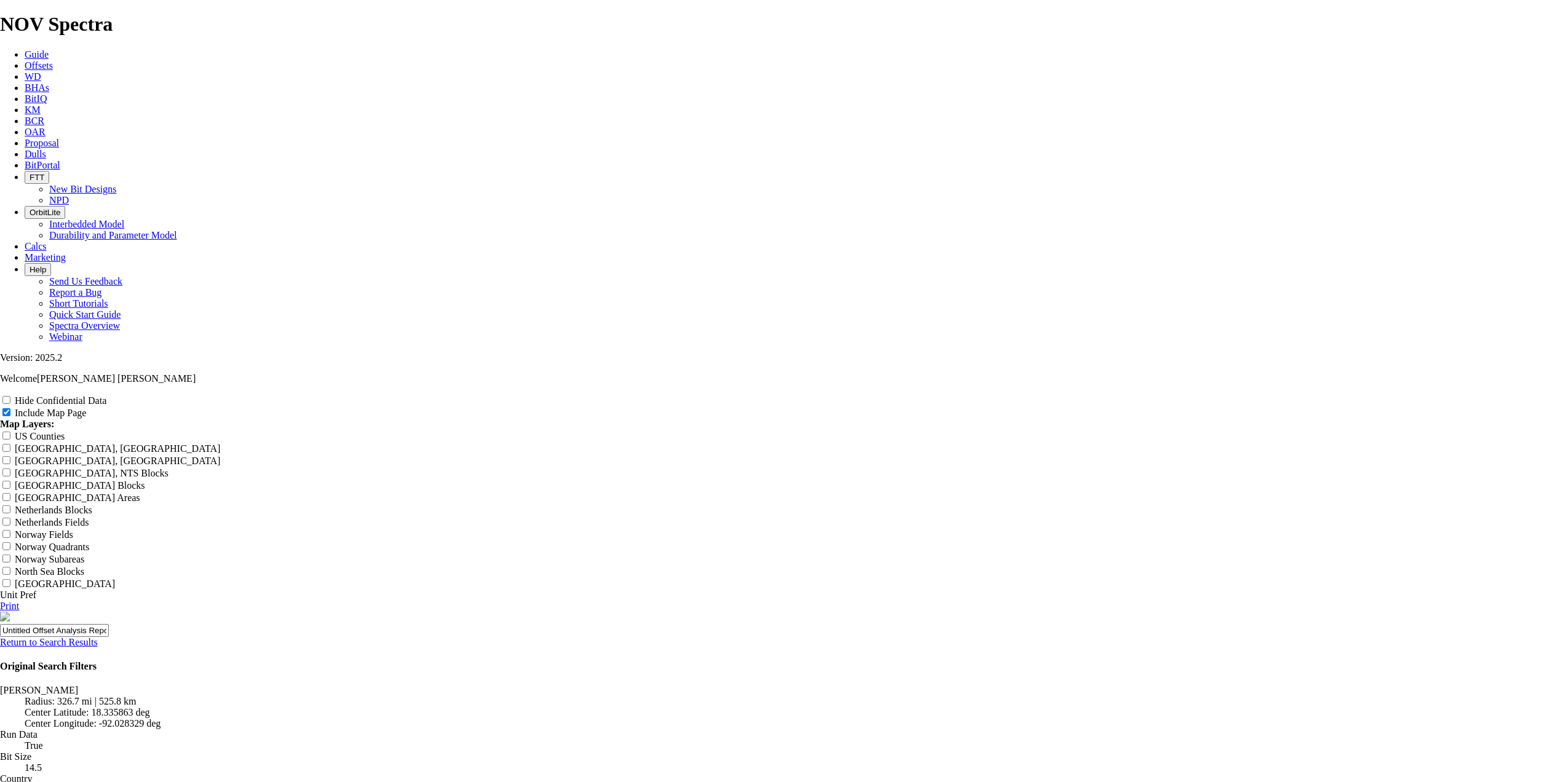
scroll to position [1421, 0]
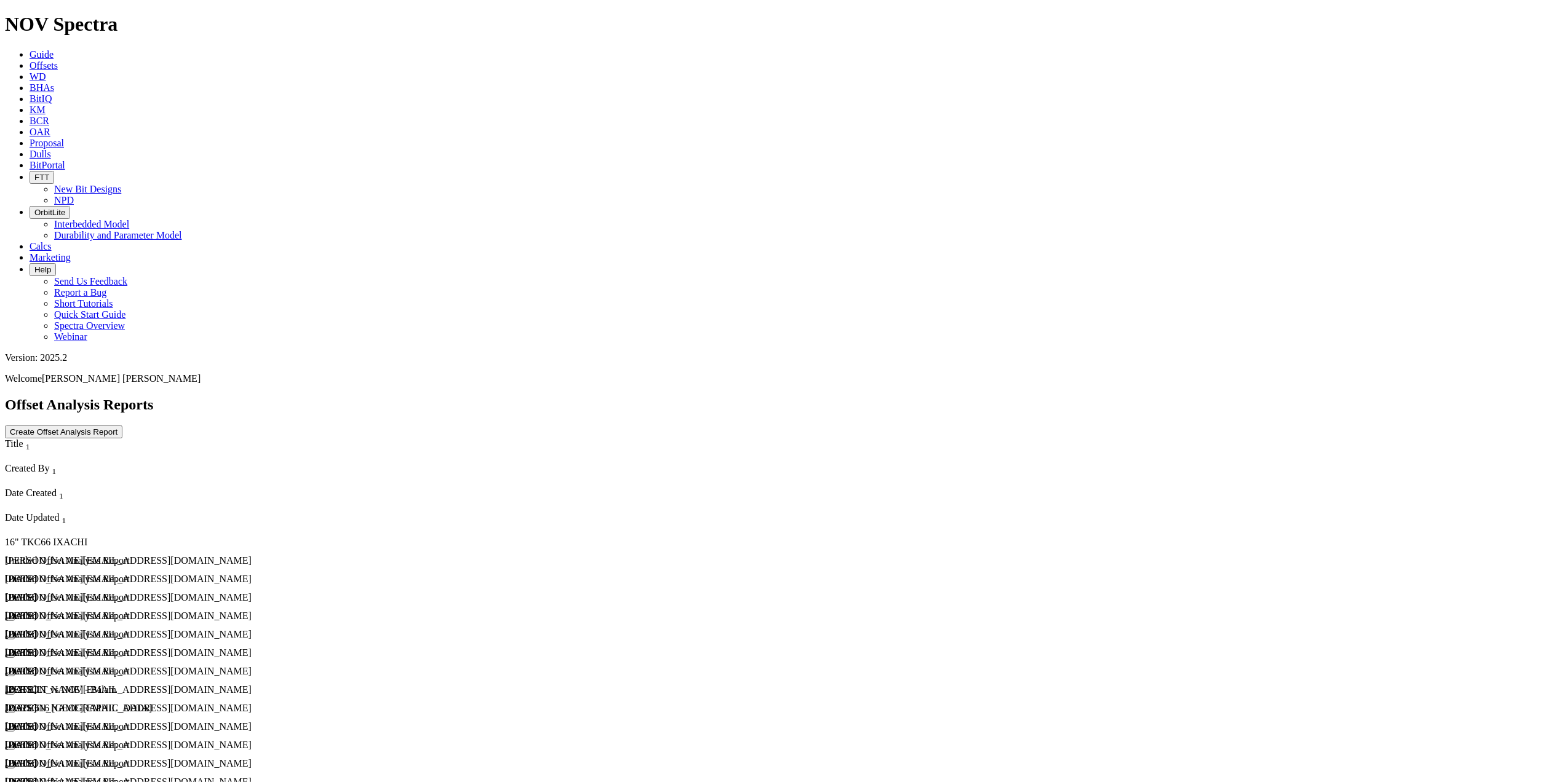
click at [124, 647] on div "Untitled Offset Analysis Report" at bounding box center [194, 653] width 378 height 11
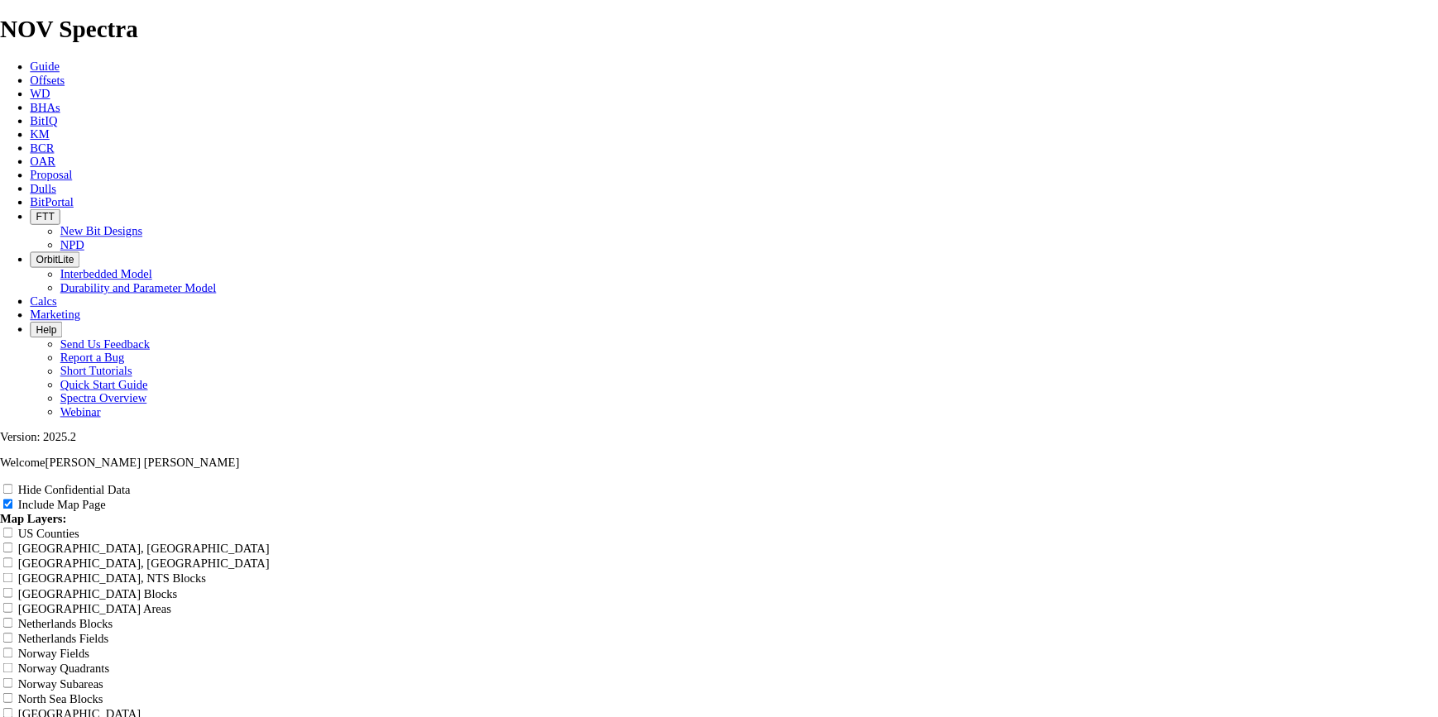
scroll to position [2720, 0]
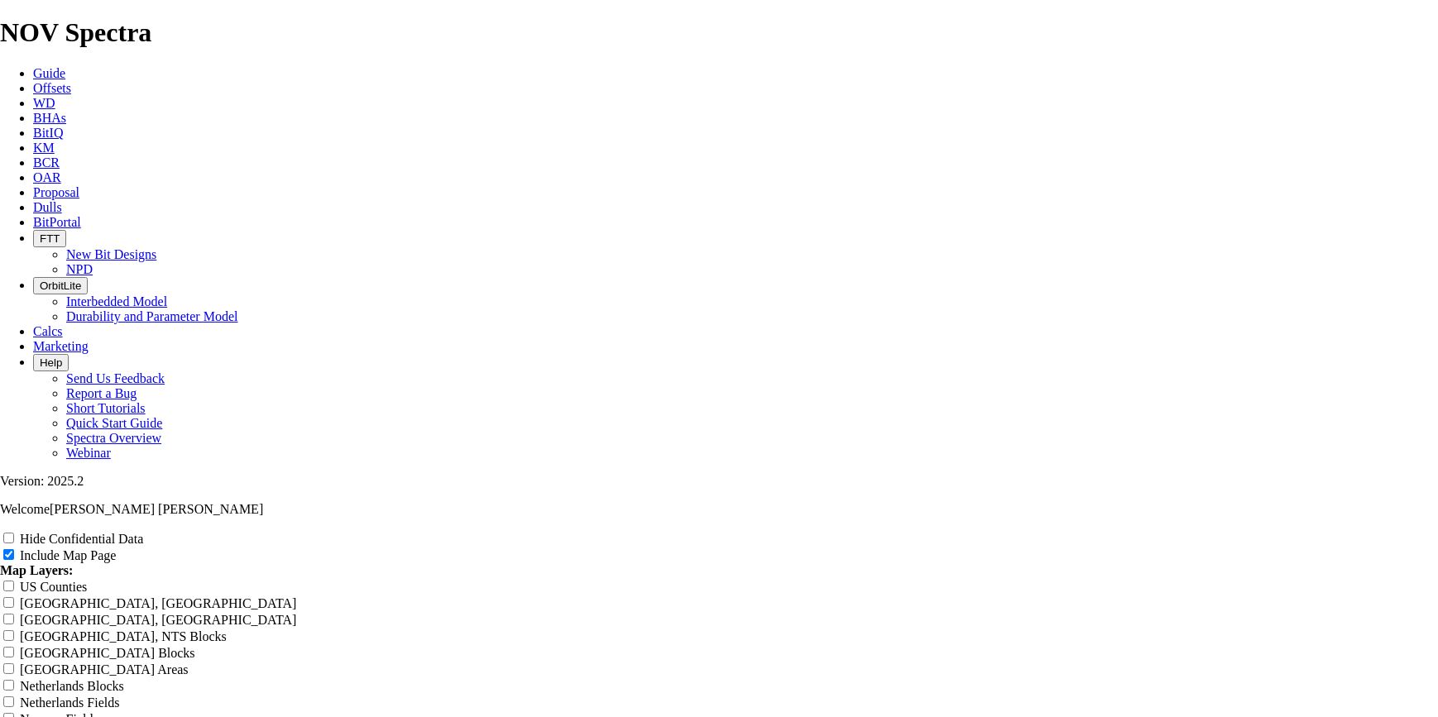
drag, startPoint x: 870, startPoint y: 160, endPoint x: 515, endPoint y: 156, distance: 355.7
type input "8"
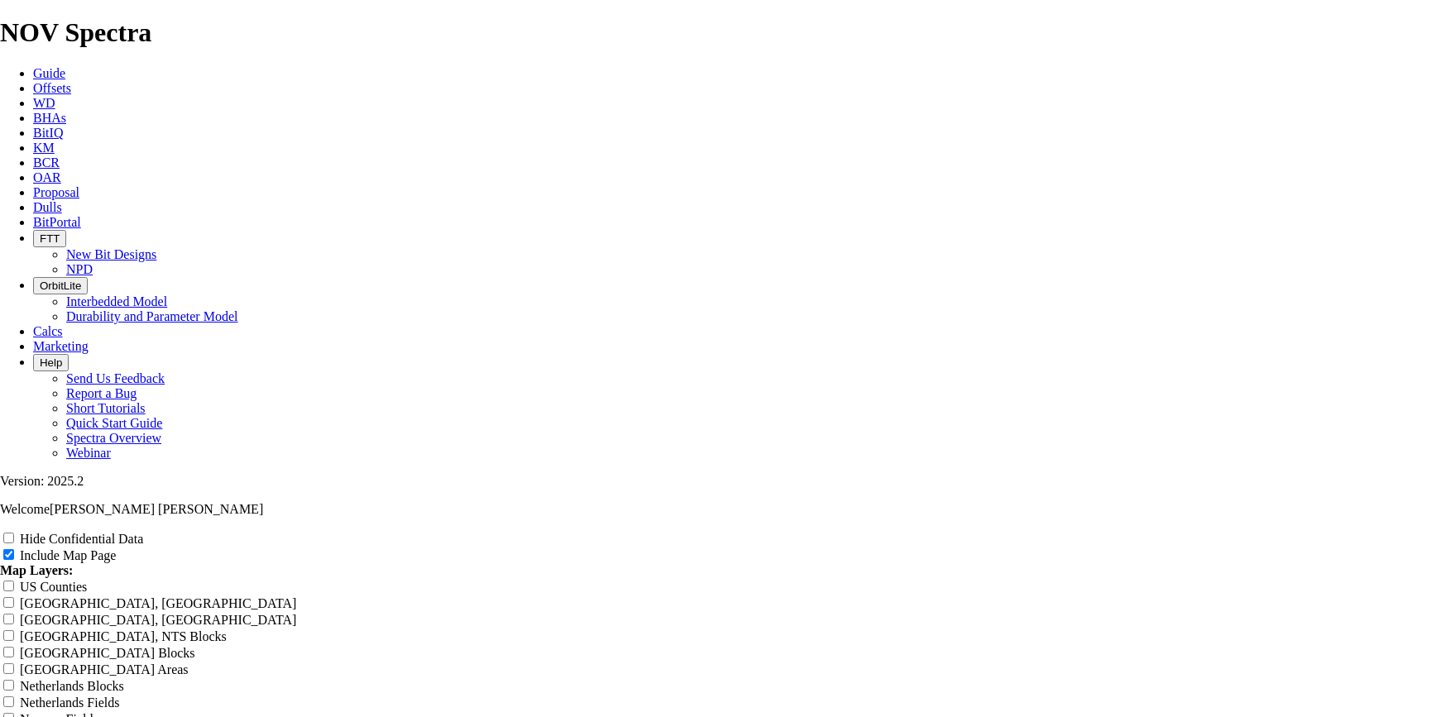
type input "8"
type input "8."
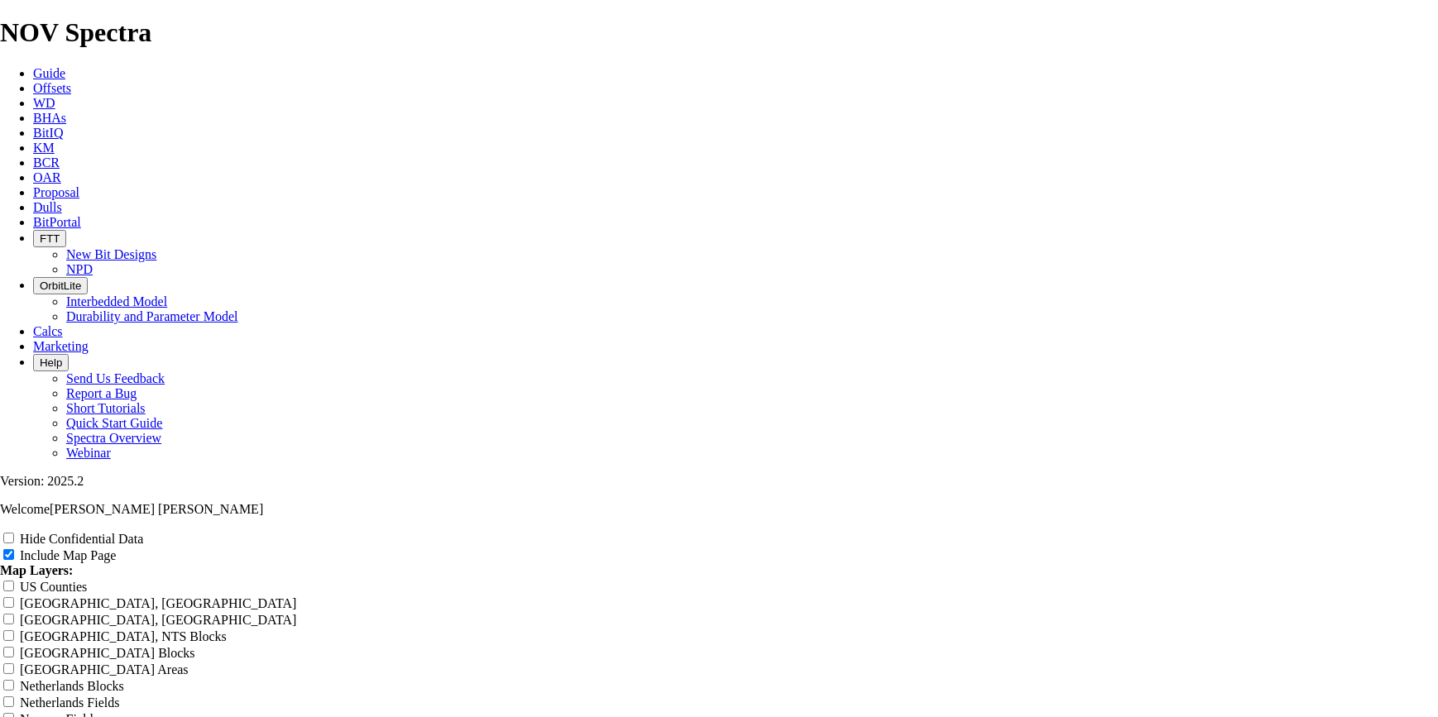
type input "8."
type input "8.5"
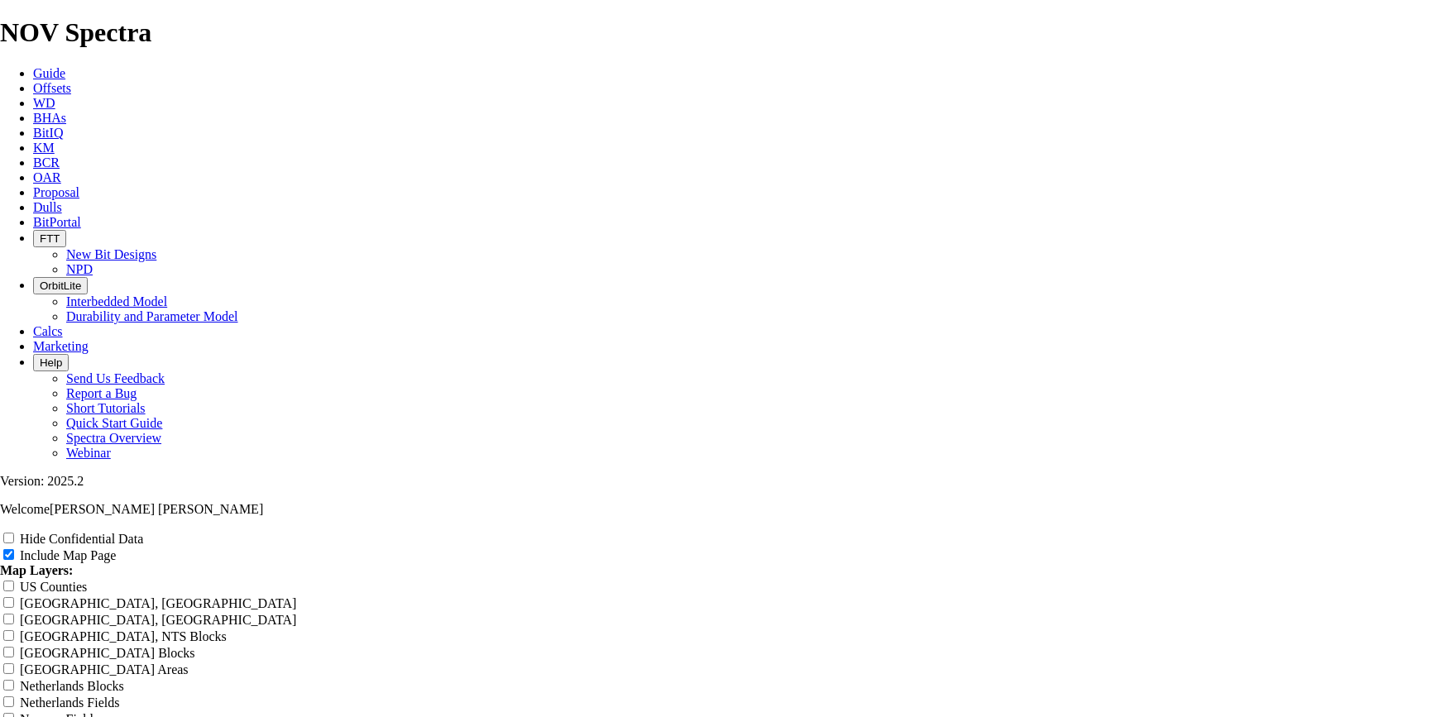
type input "8.5"
type input "8.5 t"
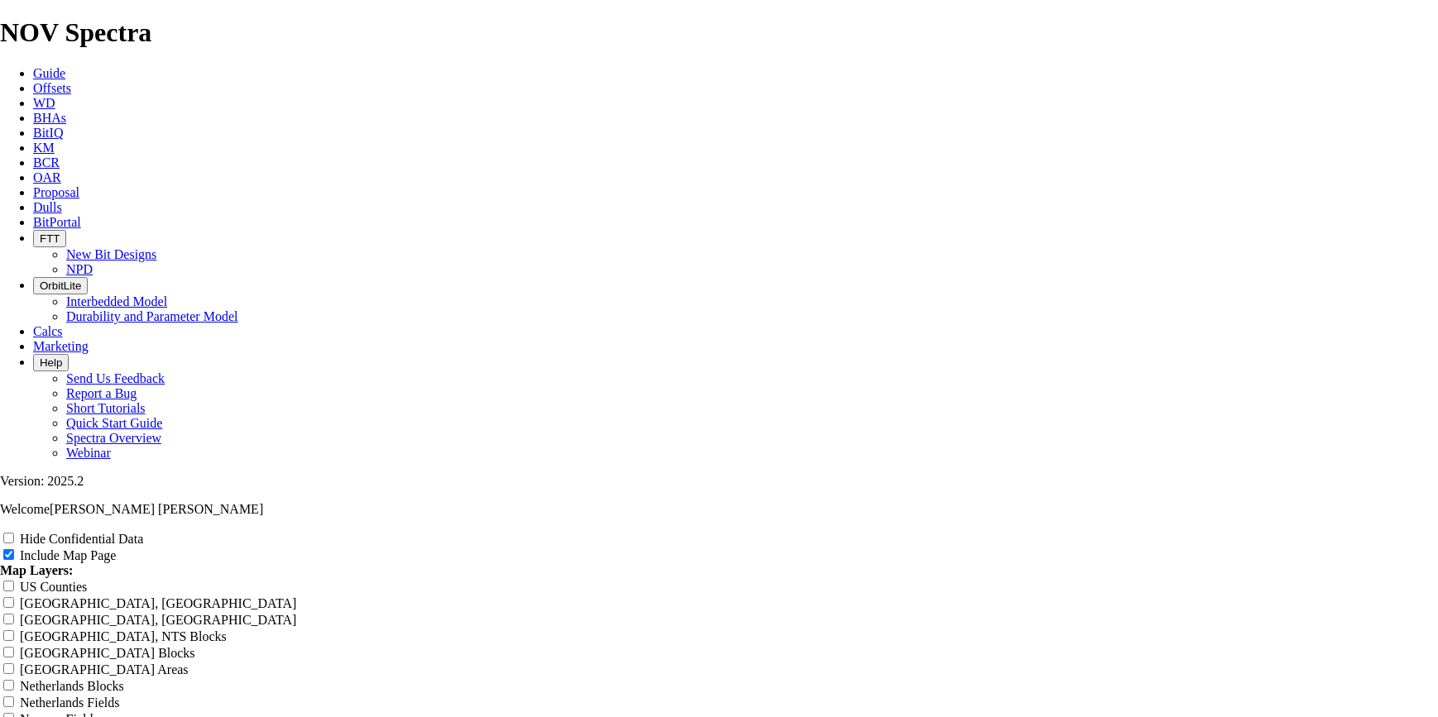
type input "8.5 t"
type input "8.5 tk"
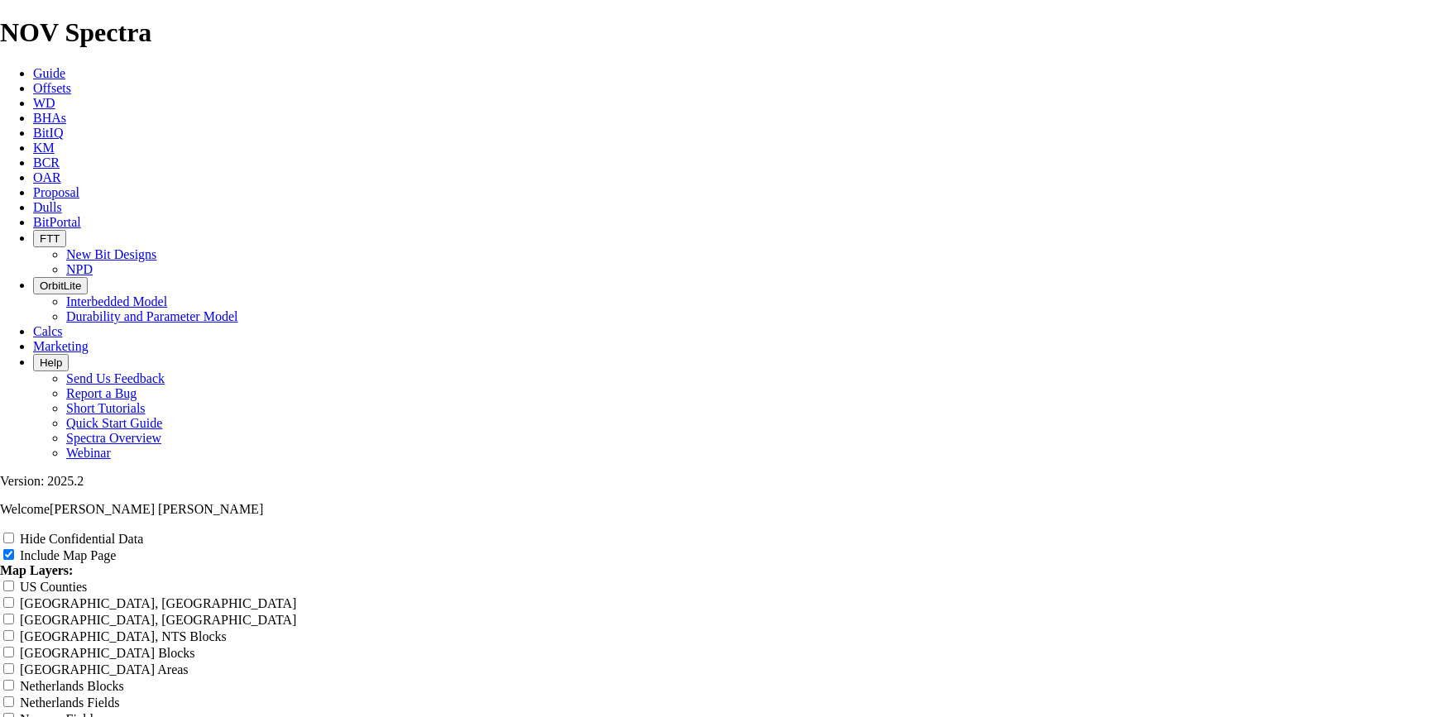
type input "8.5 tk"
type input "8.5 tkc"
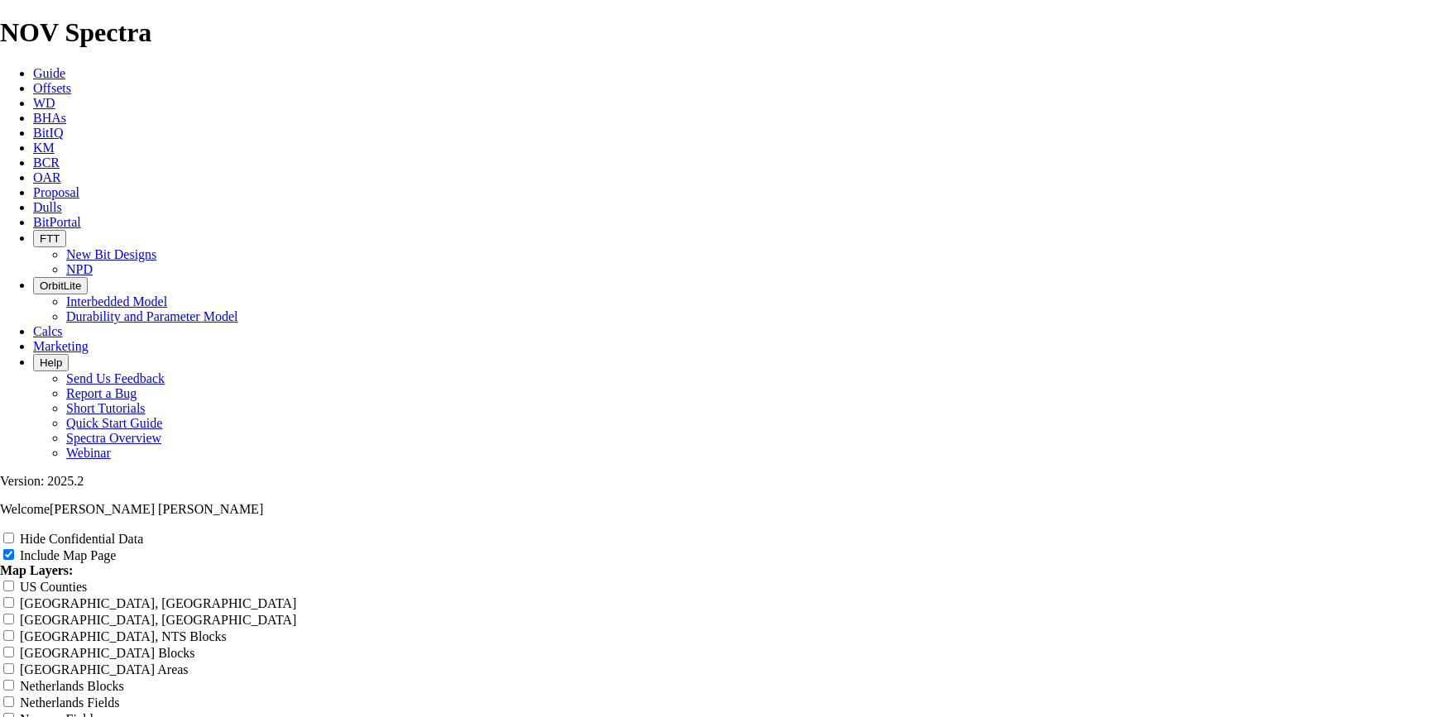
type input "8.5 tkc"
type input "8.5 tkc6"
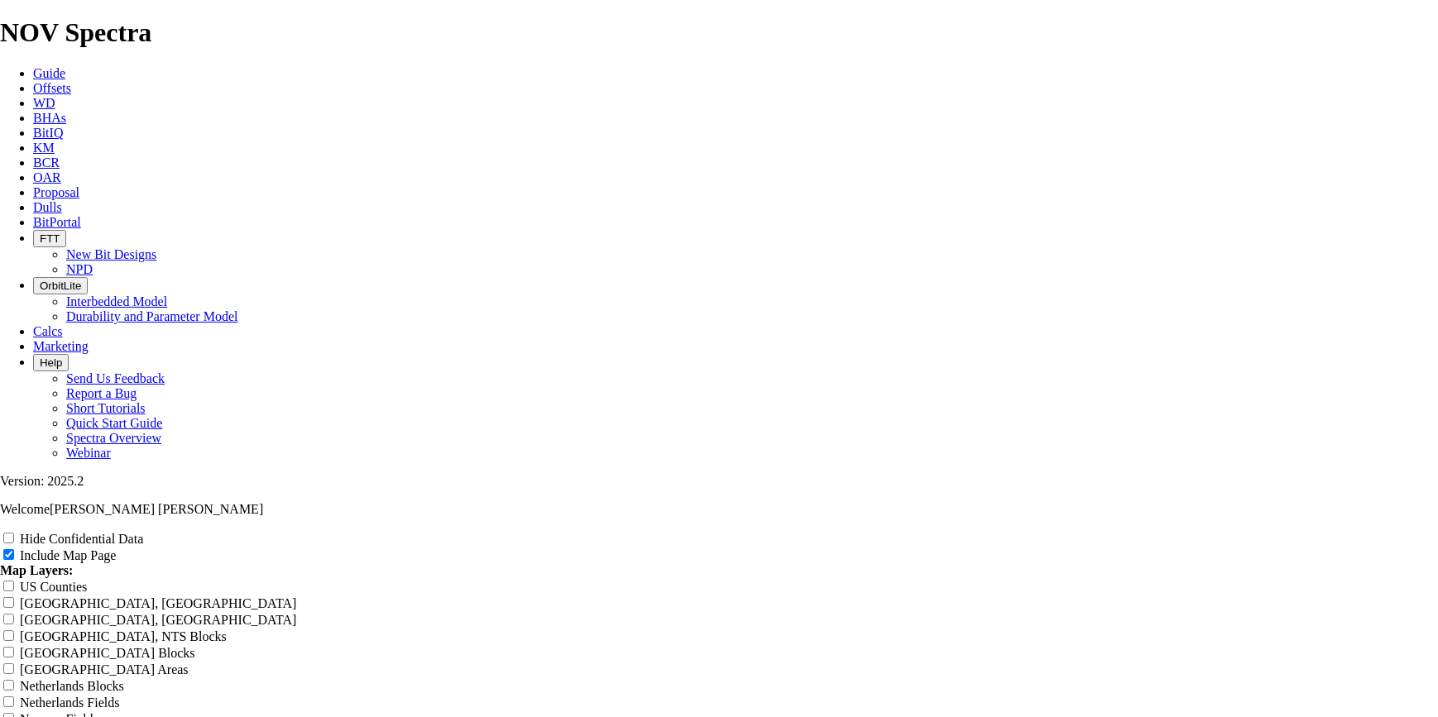
type input "8.5 tkc6"
type input "8.5 tkc63"
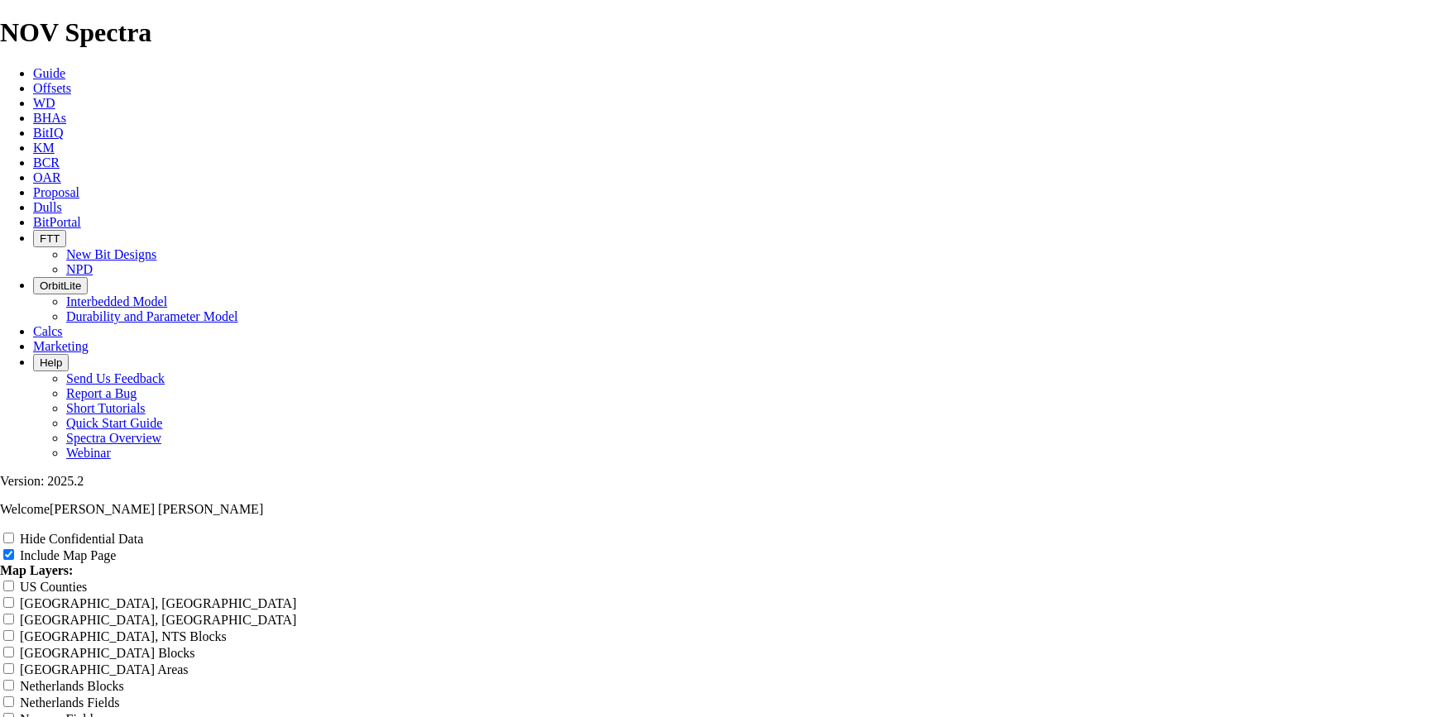
type input "8.5 tkc63"
type input "8.5 tkc6"
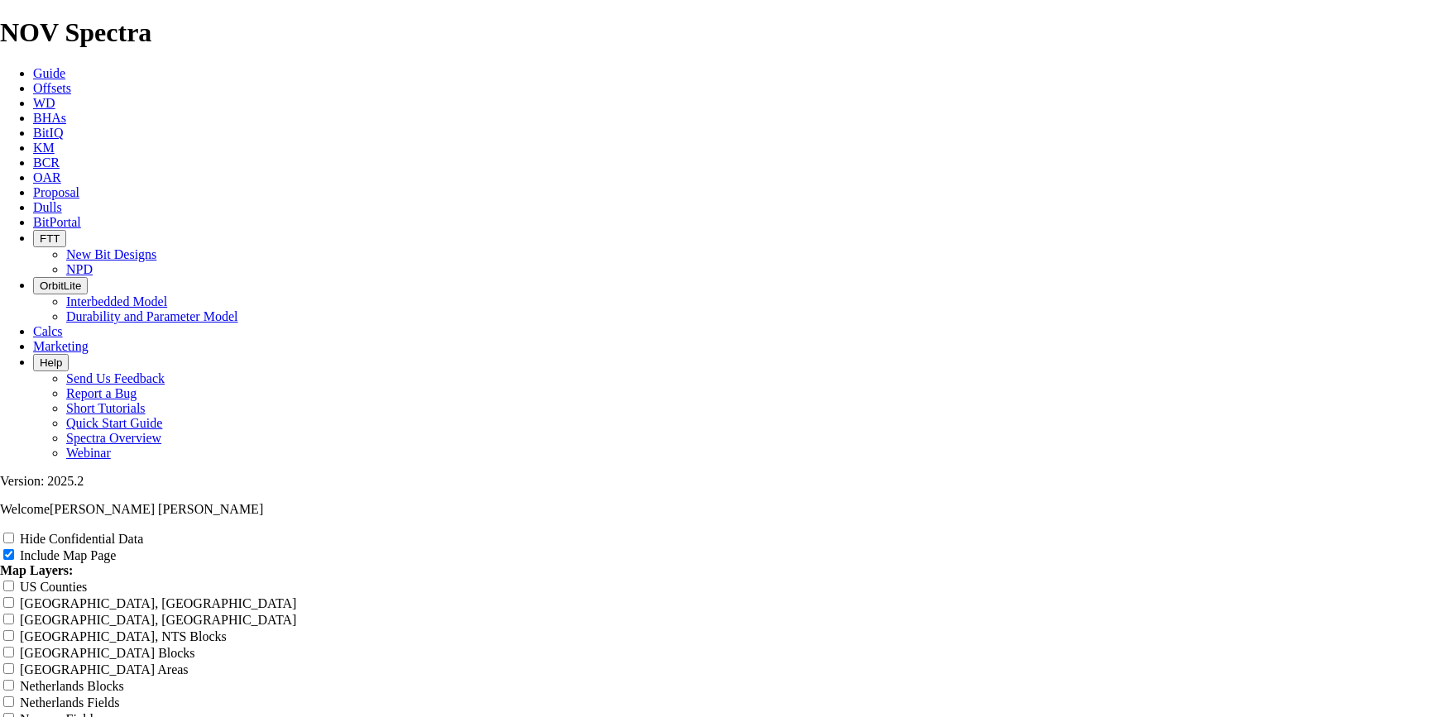
type input "8.5 tkc6"
type input "8.5 tkc"
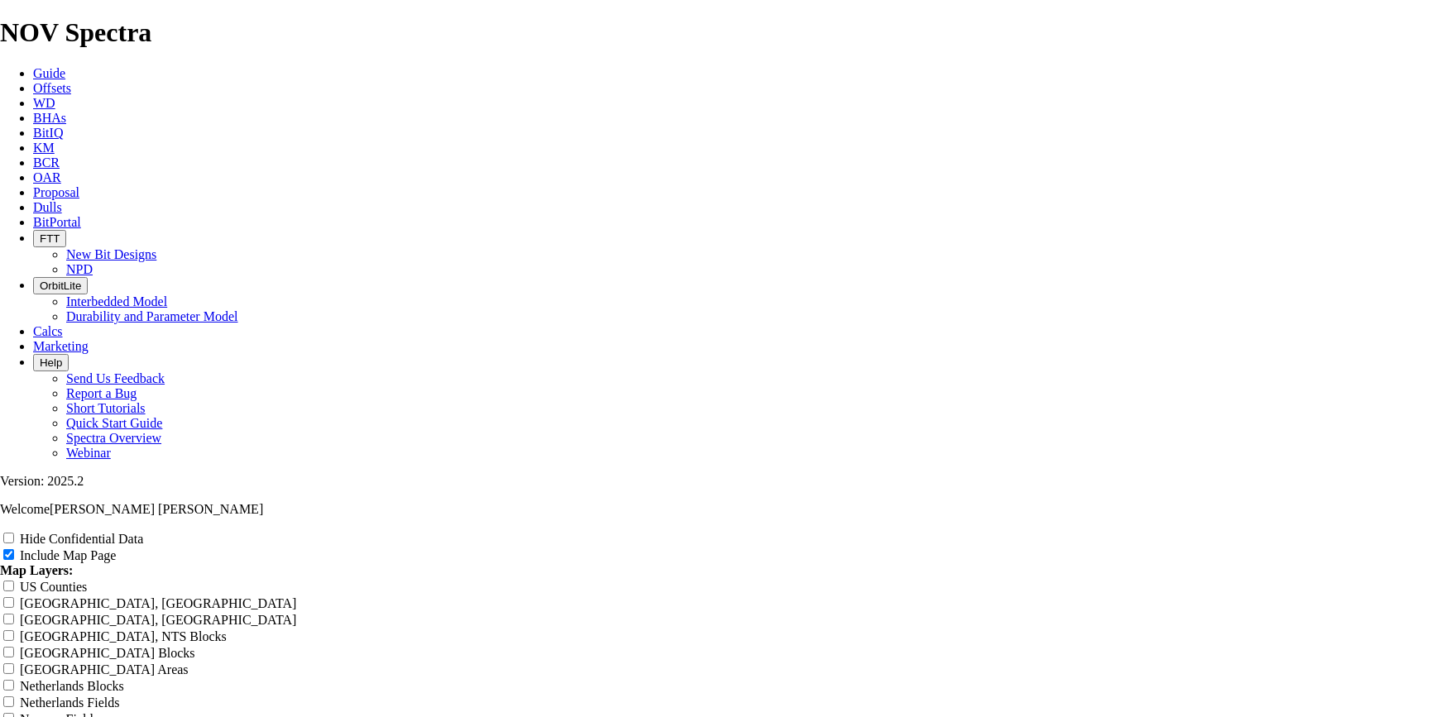
type input "8.5 tkc"
type input "8.5 tk"
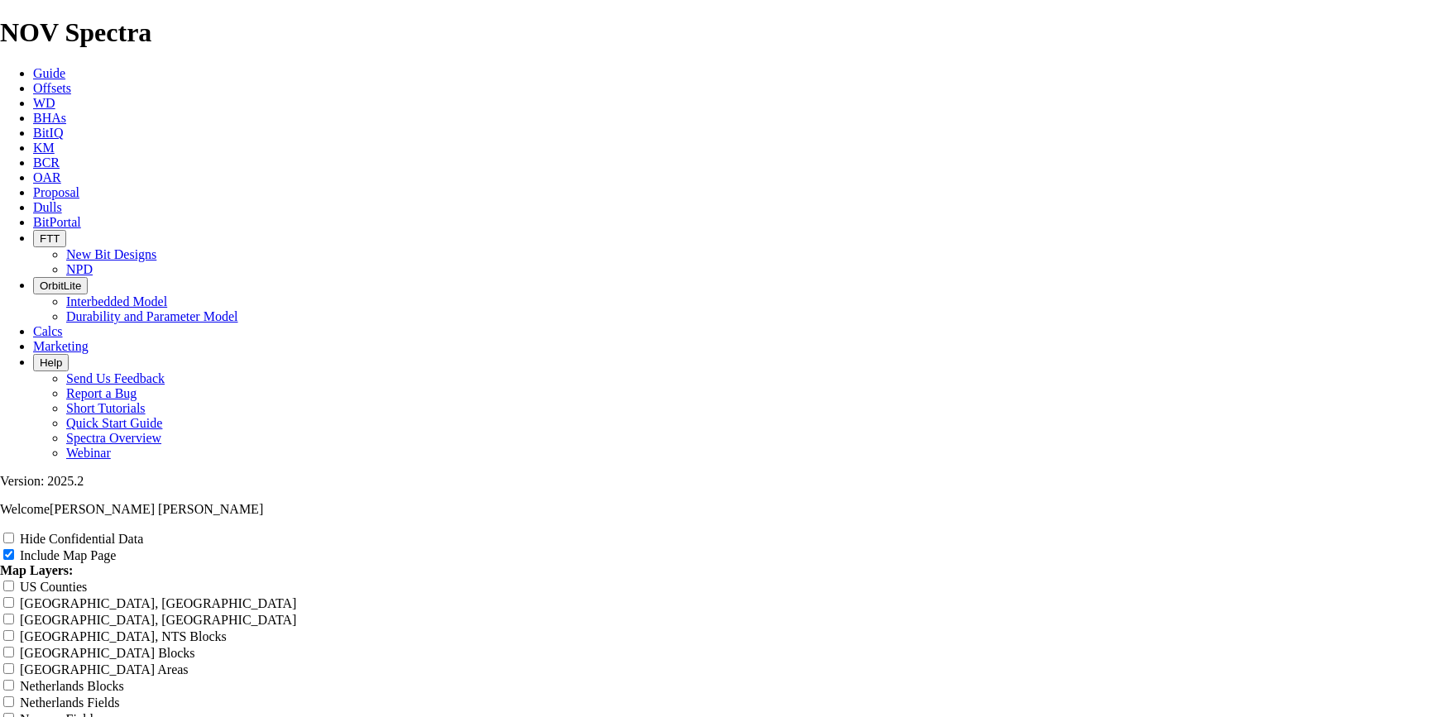
type input "8.5 tk"
type input "8.5 t"
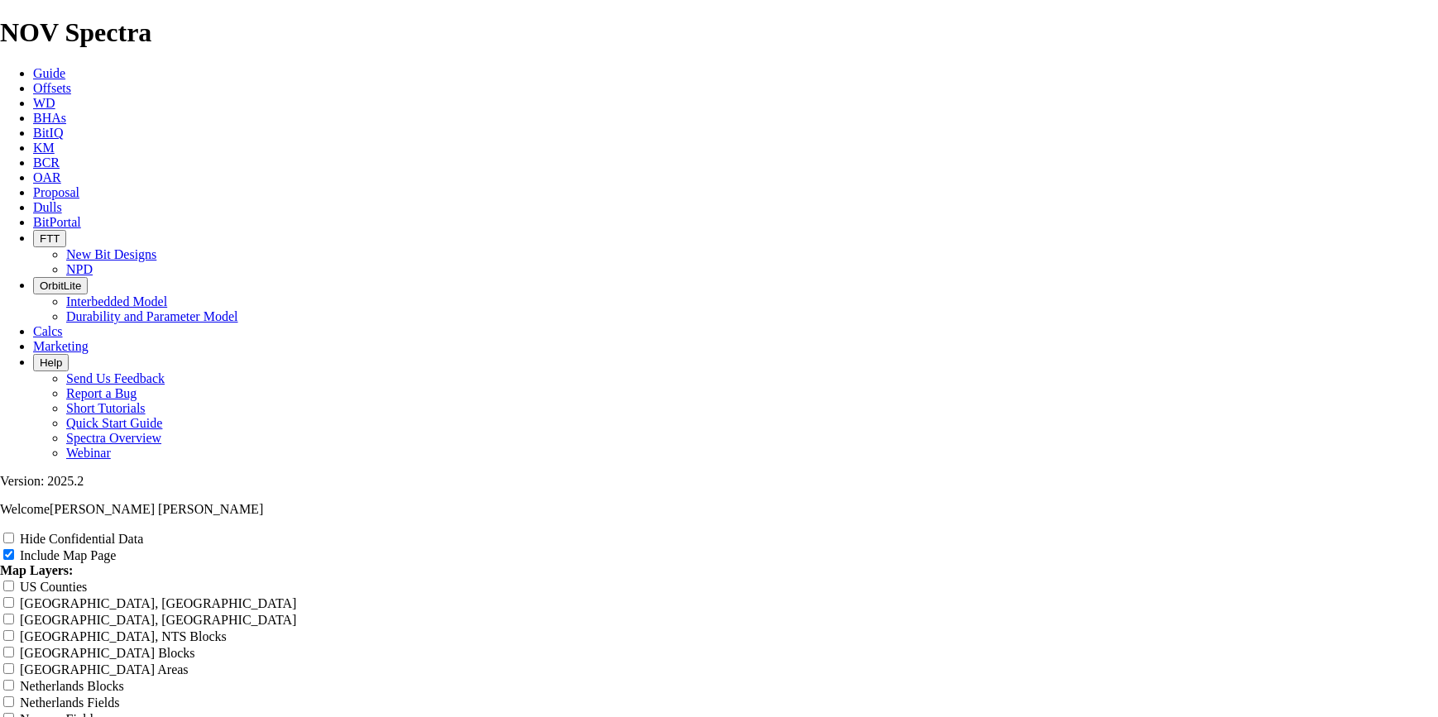
type input "8.5 t"
type input "8.5"
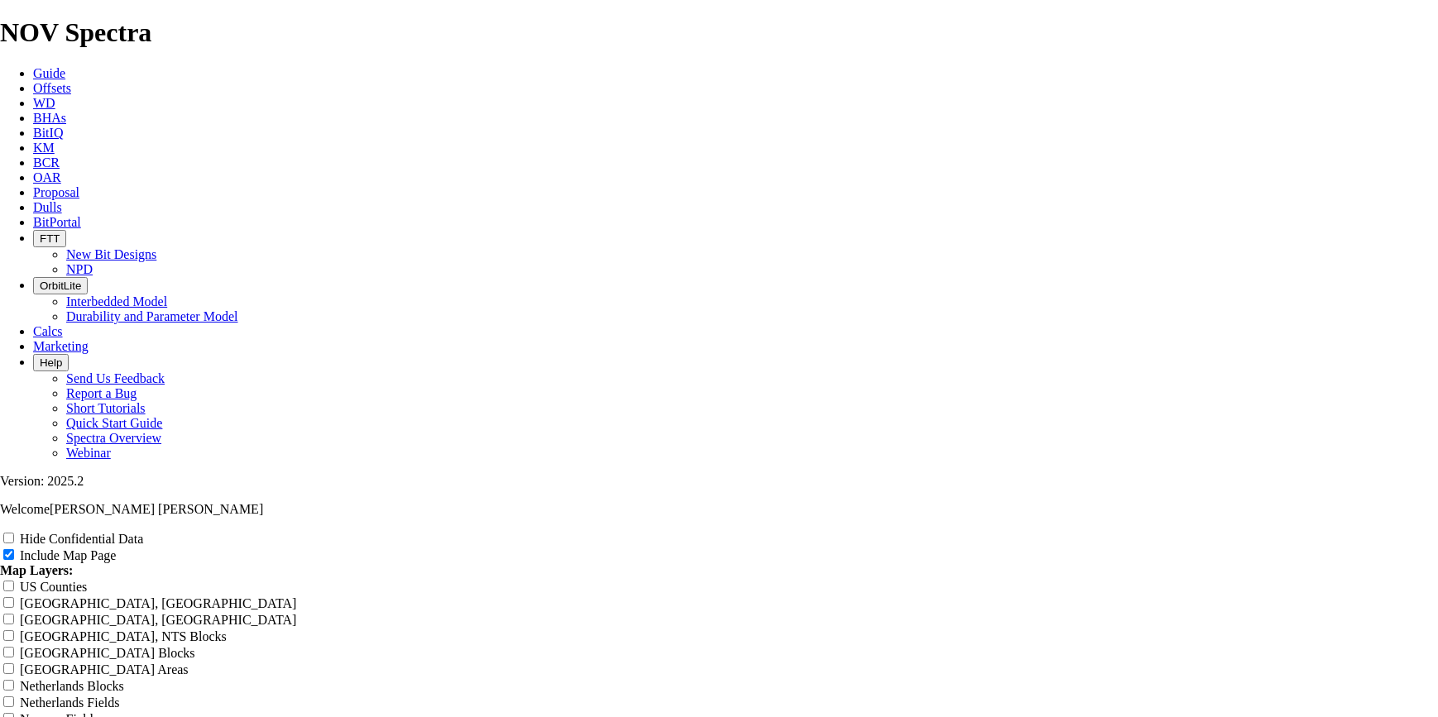
type input "8.5"
type input "8.5 T"
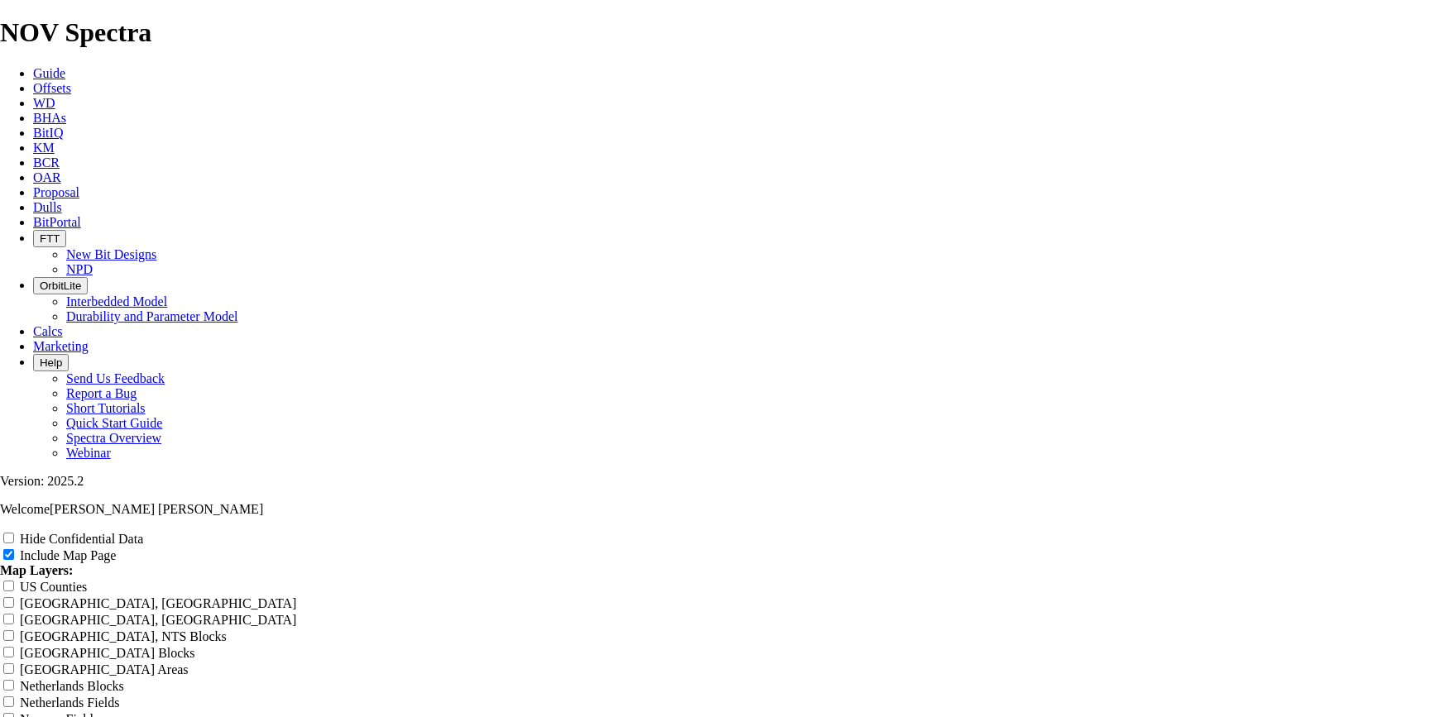
type input "8.5 T"
type input "8.5 TK"
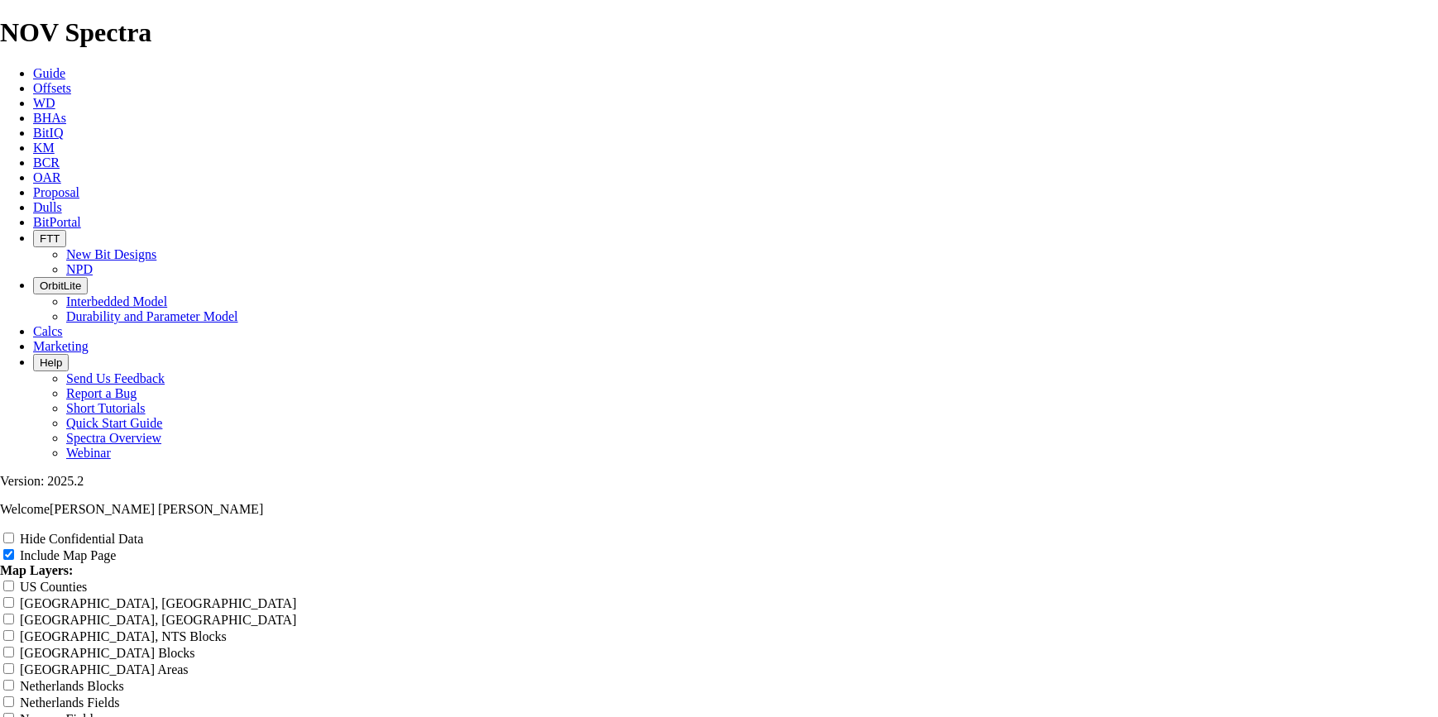
type input "8.5 TK"
type input "8.5 TKC"
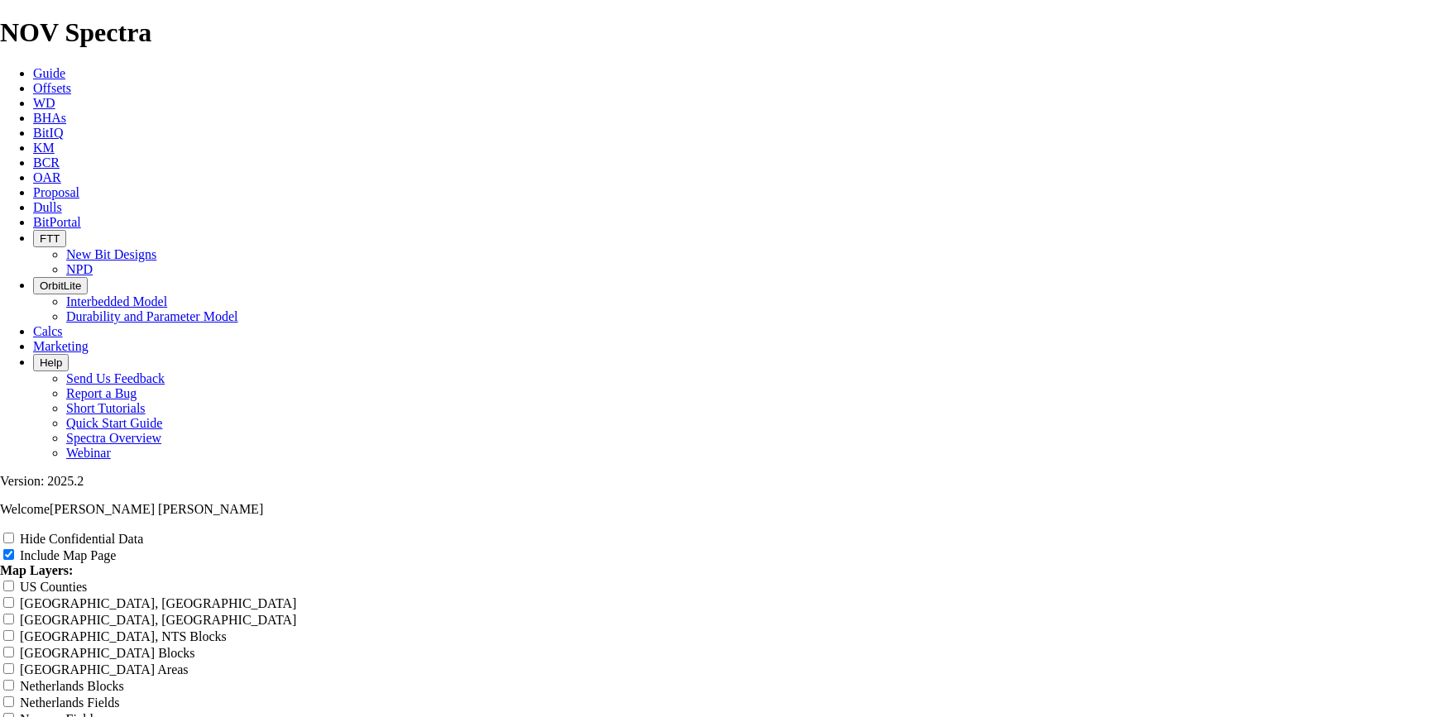
type input "8.5 TKC"
type input "8.5 TKC6"
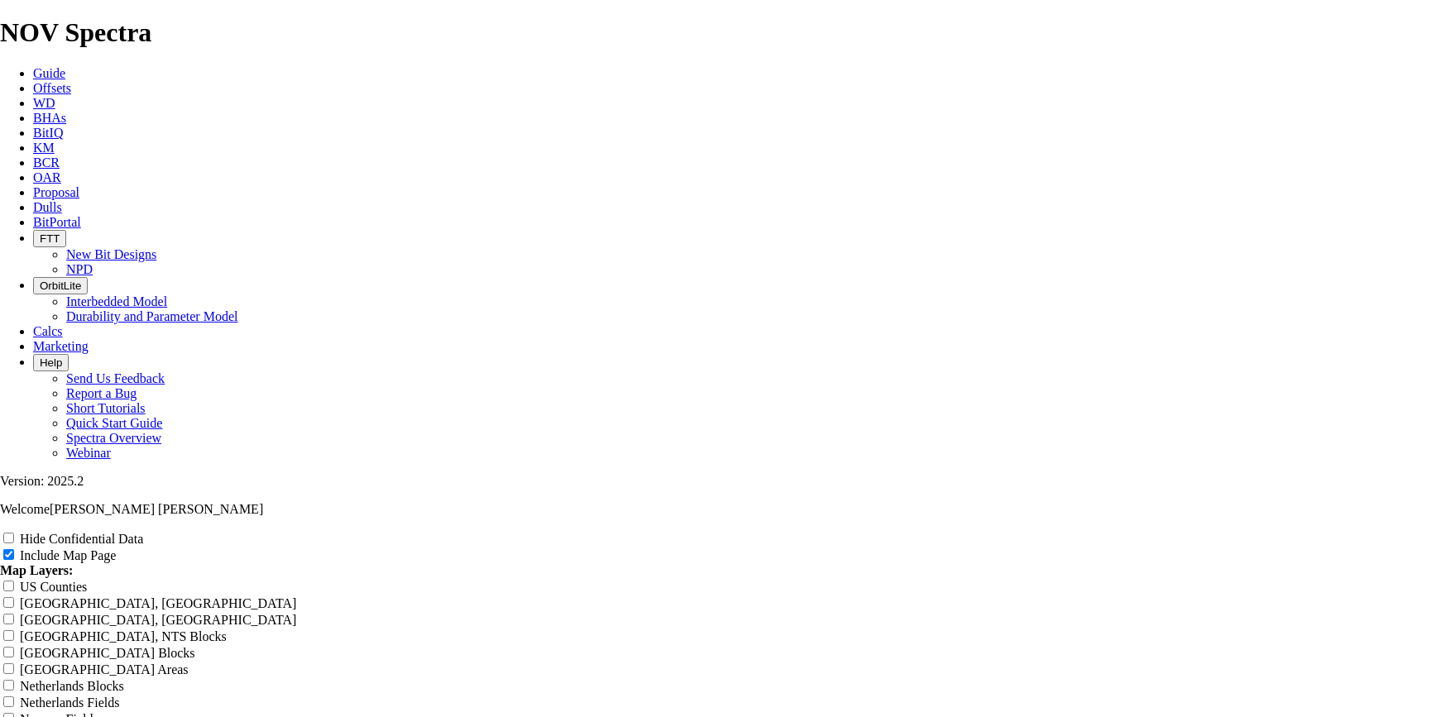
type input "8.5 TKC6"
type input "8.5 TKC63"
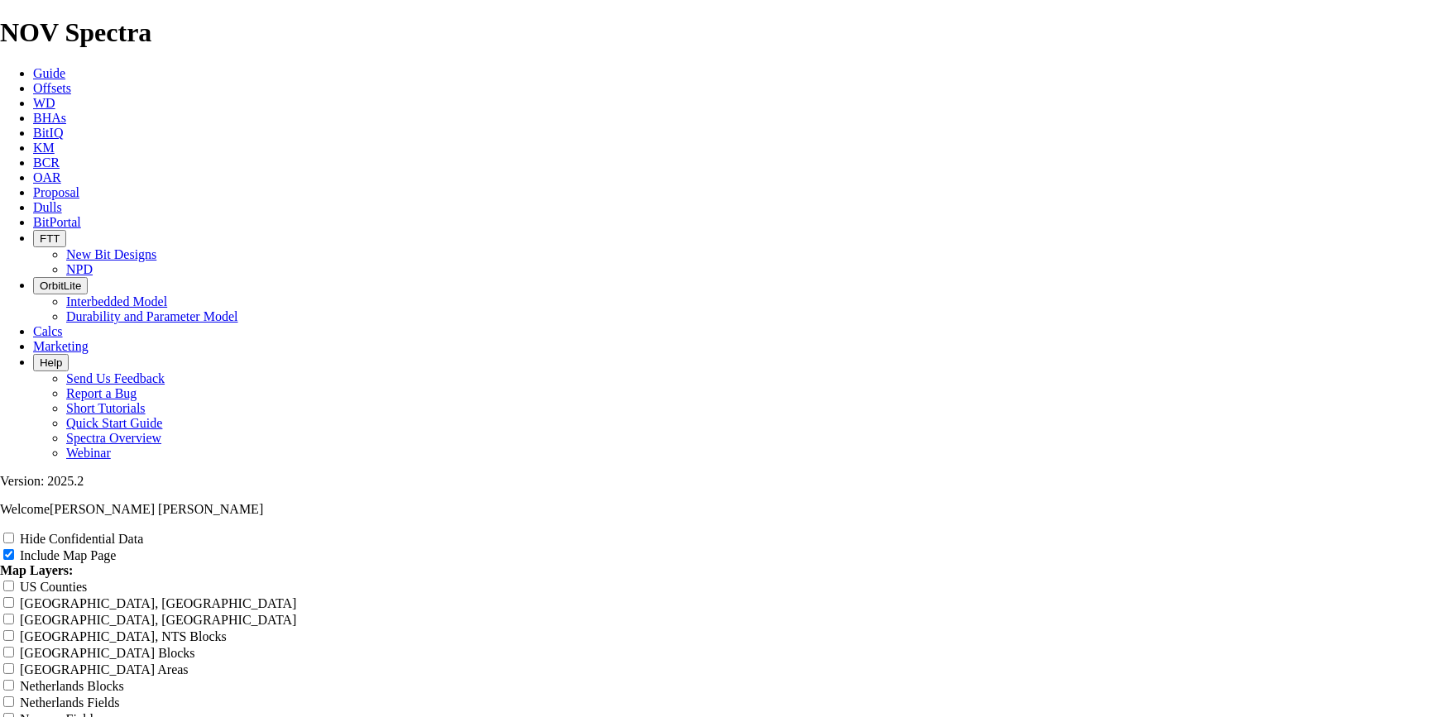
type input "8.5 TKC63"
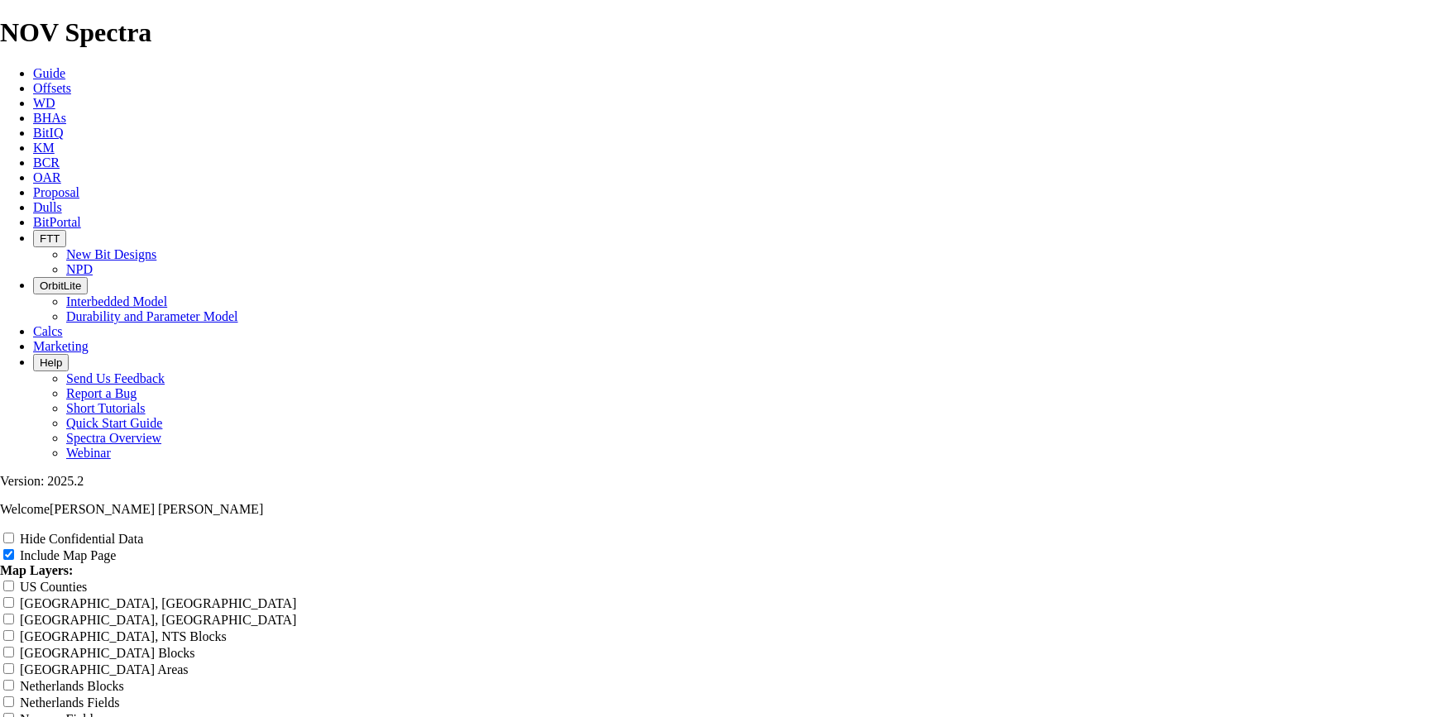
copy tr "A296824"
